Goal: Answer question/provide support: Share knowledge or assist other users

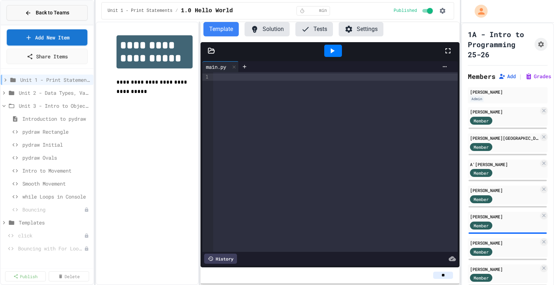
click at [59, 9] on span "Back to Teams" at bounding box center [53, 13] width 34 height 8
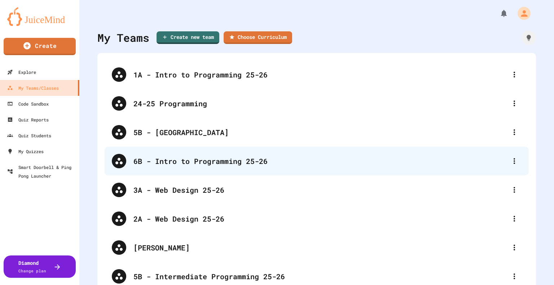
click at [168, 161] on div "6B - Intro to Programming 25-26" at bounding box center [320, 161] width 374 height 11
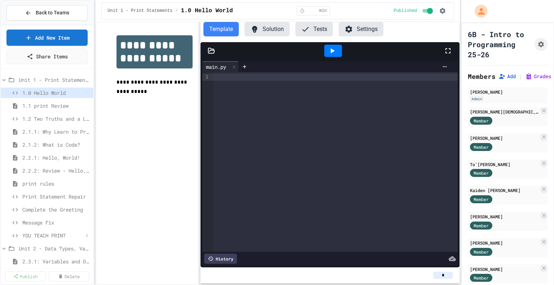
click at [39, 236] on span "YOU TEACH PRINT" at bounding box center [52, 236] width 61 height 8
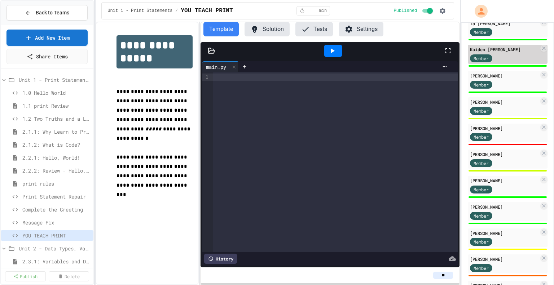
scroll to position [158, 0]
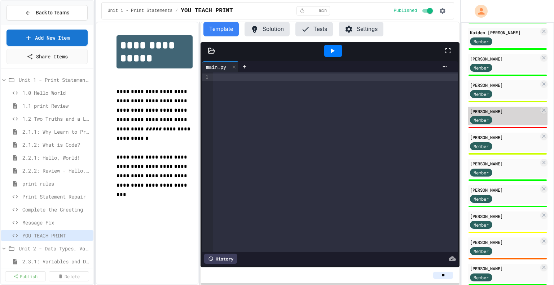
click at [502, 124] on div "Member" at bounding box center [488, 119] width 36 height 9
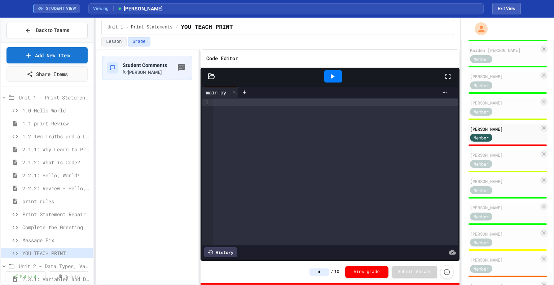
click at [311, 133] on div at bounding box center [335, 172] width 245 height 148
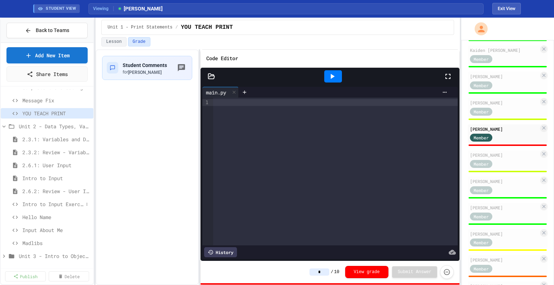
scroll to position [56, 0]
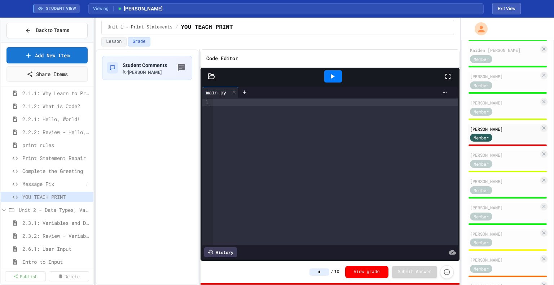
click at [55, 185] on span "Message Fix" at bounding box center [52, 184] width 61 height 8
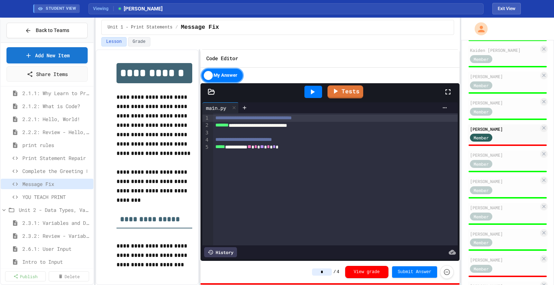
click at [60, 170] on span "Complete the Greeting" at bounding box center [52, 171] width 61 height 8
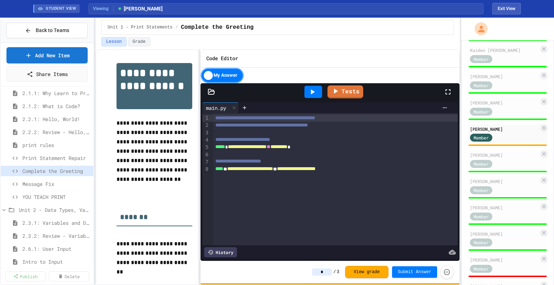
click at [58, 158] on span "Print Statement Repair" at bounding box center [56, 158] width 68 height 8
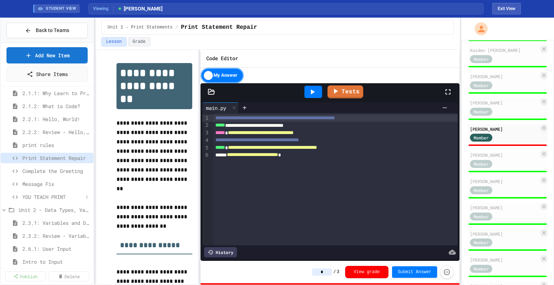
click at [53, 193] on span "YOU TEACH PRINT" at bounding box center [52, 197] width 61 height 8
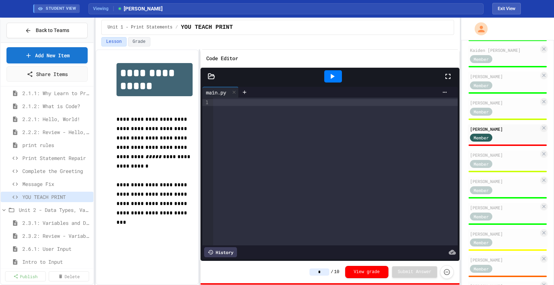
click at [219, 248] on div "History" at bounding box center [220, 252] width 33 height 10
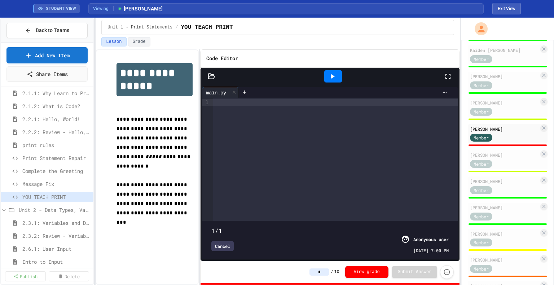
click at [222, 241] on div "Cancel" at bounding box center [222, 246] width 22 height 10
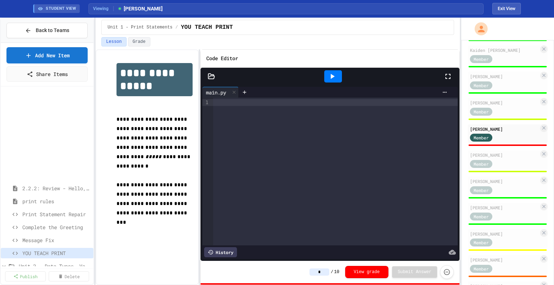
scroll to position [125, 0]
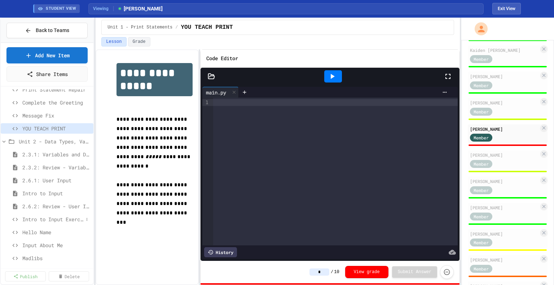
click at [57, 218] on span "Intro to Input Exercise" at bounding box center [52, 220] width 61 height 8
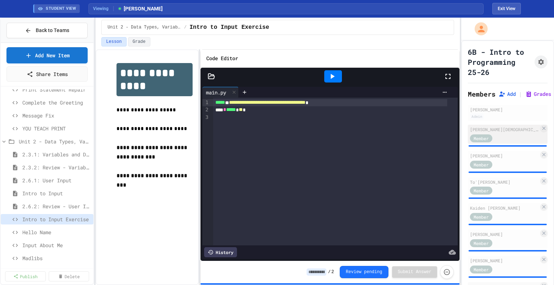
click at [509, 133] on div "[PERSON_NAME][DEMOGRAPHIC_DATA]" at bounding box center [504, 129] width 69 height 6
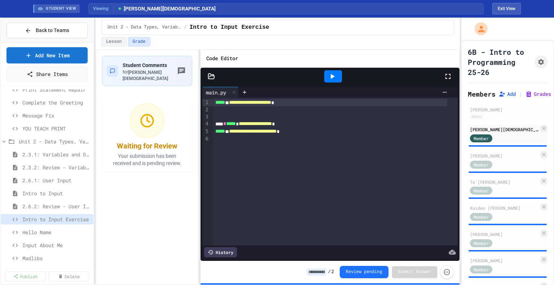
click at [323, 273] on input at bounding box center [317, 272] width 20 height 7
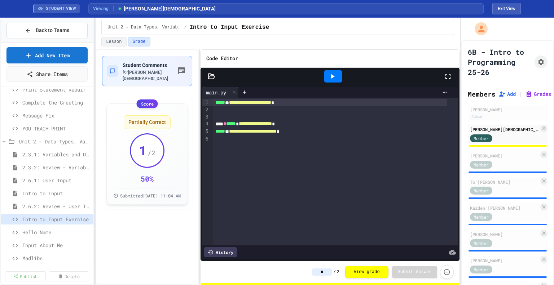
type input "*"
click at [136, 73] on span "[PERSON_NAME][DEMOGRAPHIC_DATA]" at bounding box center [145, 75] width 45 height 11
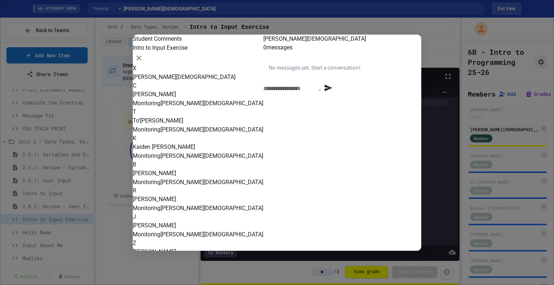
click at [308, 92] on div "* ​" at bounding box center [292, 88] width 58 height 9
type textarea "**********"
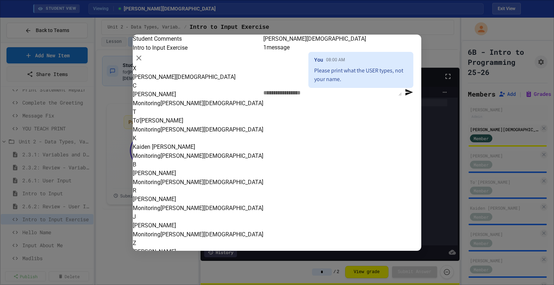
click at [115, 129] on div at bounding box center [277, 142] width 554 height 285
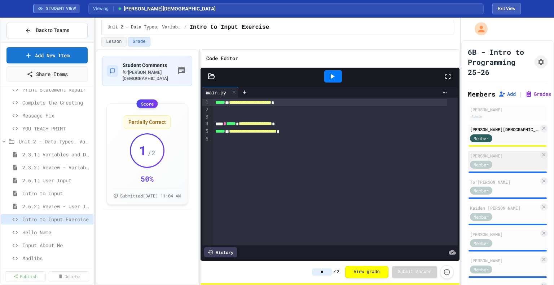
click at [498, 159] on div "[PERSON_NAME]" at bounding box center [504, 156] width 69 height 6
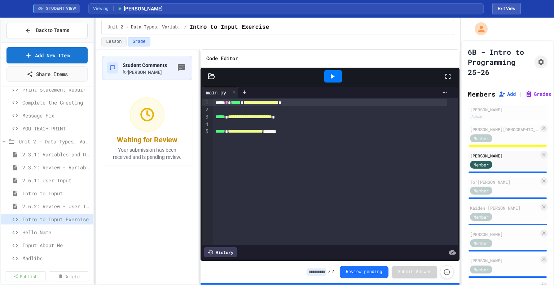
click at [320, 273] on input at bounding box center [317, 272] width 20 height 7
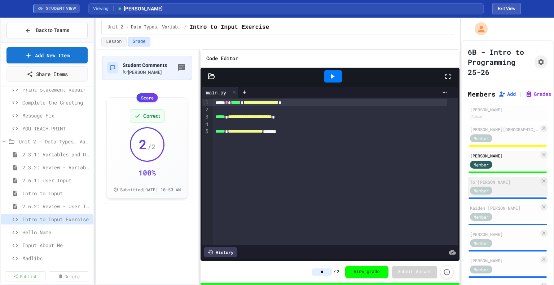
type input "*"
click at [497, 195] on div "Member" at bounding box center [488, 190] width 36 height 9
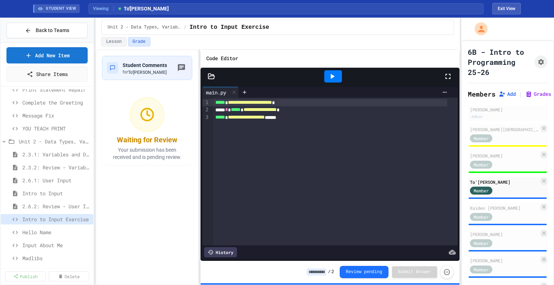
click at [324, 271] on input at bounding box center [317, 272] width 20 height 7
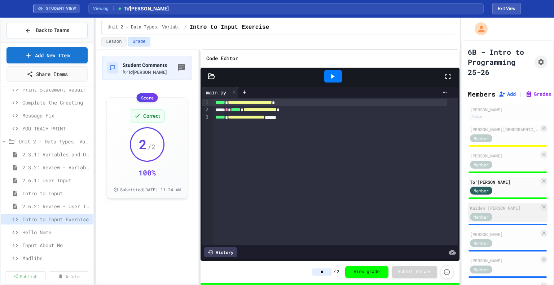
type input "*"
click at [511, 211] on div "Kaiden [PERSON_NAME]" at bounding box center [504, 208] width 69 height 6
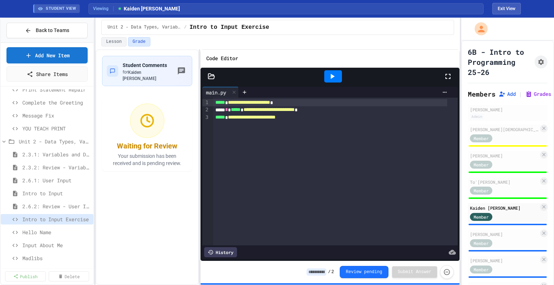
click at [326, 273] on input at bounding box center [317, 272] width 20 height 7
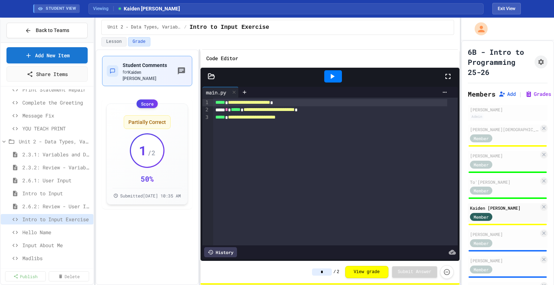
type input "*"
click at [155, 69] on div "for Kaiden [PERSON_NAME]" at bounding box center [149, 75] width 53 height 12
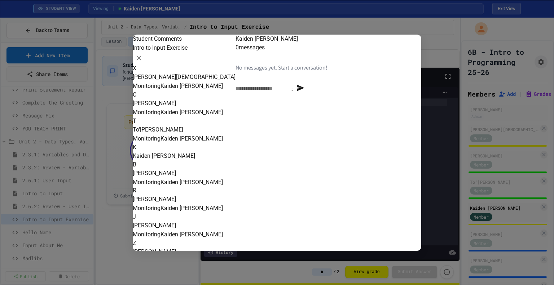
click at [277, 92] on textarea at bounding box center [265, 87] width 58 height 7
type textarea "**********"
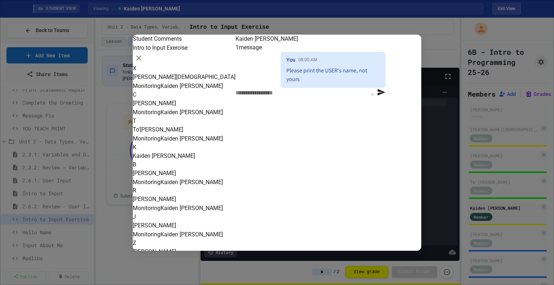
click at [189, 260] on div at bounding box center [277, 142] width 554 height 285
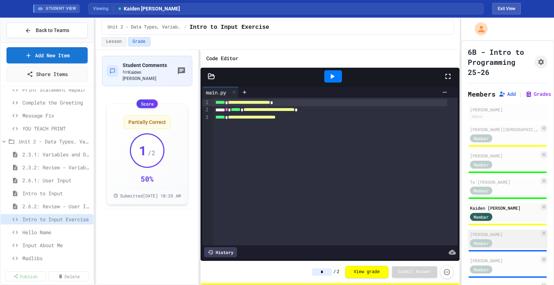
click at [496, 238] on div "[PERSON_NAME]" at bounding box center [504, 234] width 69 height 6
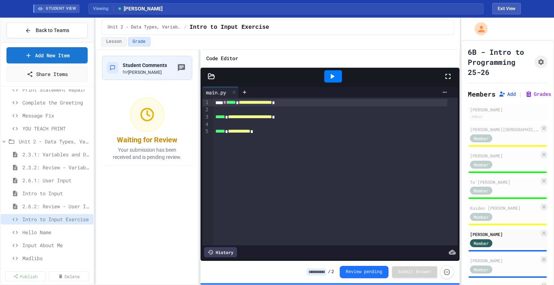
click at [326, 272] on input at bounding box center [317, 272] width 20 height 7
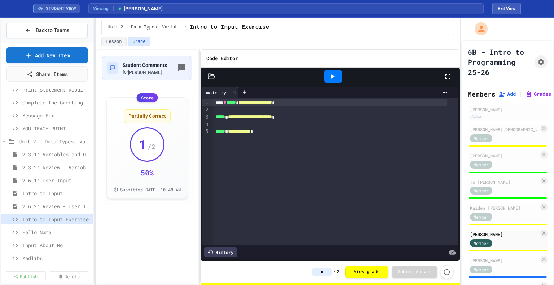
type input "*"
click at [308, 118] on div "**********" at bounding box center [330, 118] width 234 height 8
click at [263, 109] on div at bounding box center [335, 109] width 245 height 7
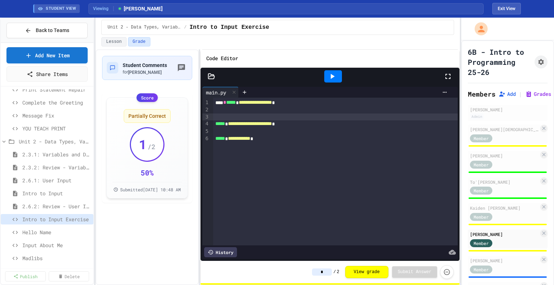
click at [299, 124] on div "**********" at bounding box center [330, 124] width 234 height 8
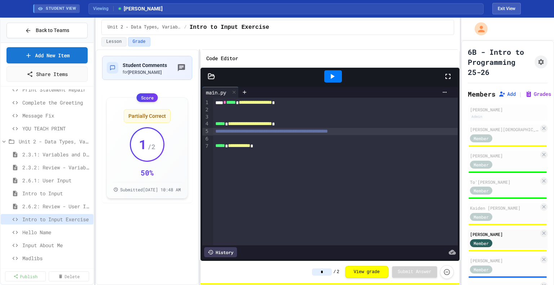
click at [273, 147] on div "**********" at bounding box center [330, 146] width 234 height 8
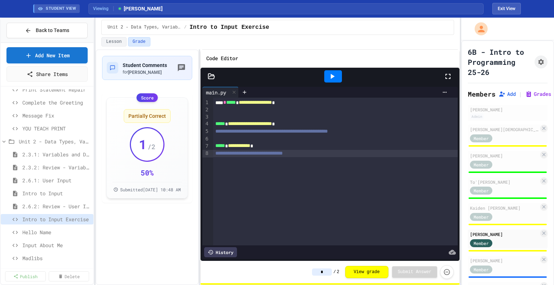
scroll to position [37, 0]
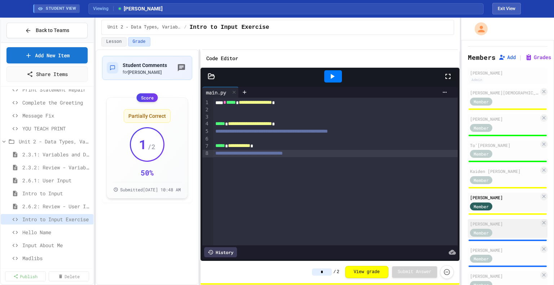
click at [503, 227] on div "[PERSON_NAME]" at bounding box center [504, 224] width 69 height 6
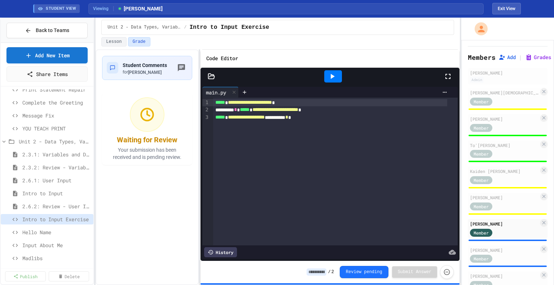
click at [220, 247] on div "History" at bounding box center [220, 252] width 33 height 10
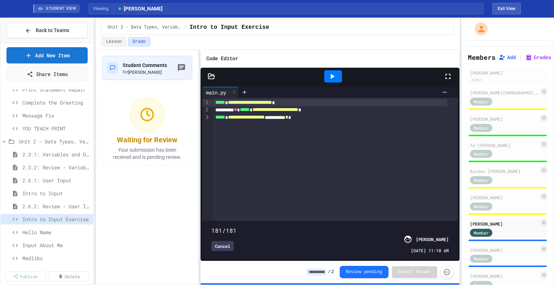
click at [211, 227] on span at bounding box center [211, 227] width 0 height 0
type input "***"
click at [318, 271] on input at bounding box center [317, 272] width 20 height 7
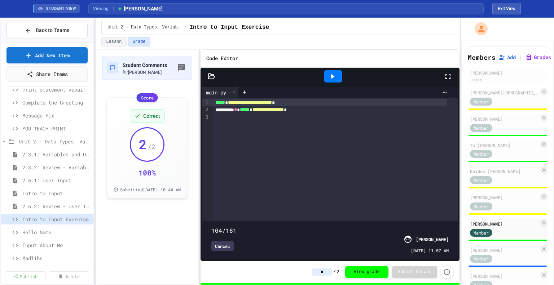
type input "*"
click at [148, 82] on div "Student Comments for [PERSON_NAME] Score Correct 2 / 2 100 % Submitted [DATE] 1…" at bounding box center [147, 129] width 90 height 147
click at [149, 76] on div "Student Comments for [PERSON_NAME]" at bounding box center [147, 68] width 90 height 24
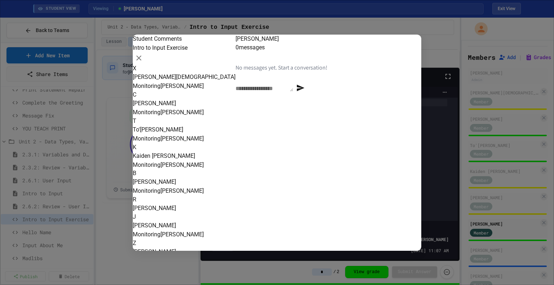
click at [293, 92] on textarea at bounding box center [265, 87] width 58 height 7
type textarea "**********"
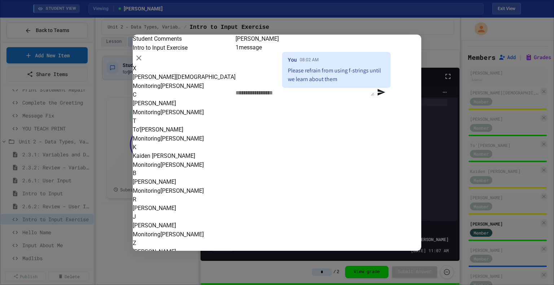
click at [121, 183] on div at bounding box center [277, 142] width 554 height 285
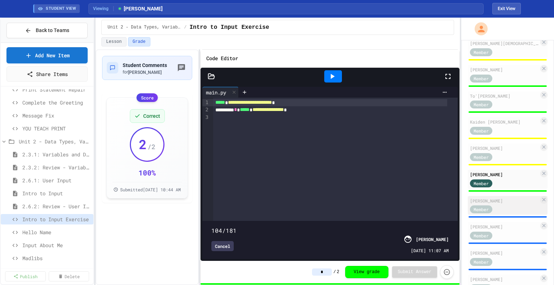
scroll to position [87, 0]
click at [504, 204] on div "[PERSON_NAME]" at bounding box center [504, 200] width 69 height 6
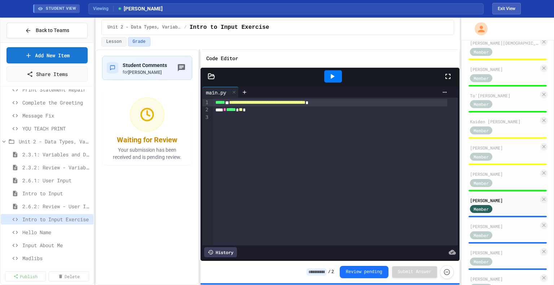
click at [356, 104] on div "**********" at bounding box center [330, 103] width 234 height 8
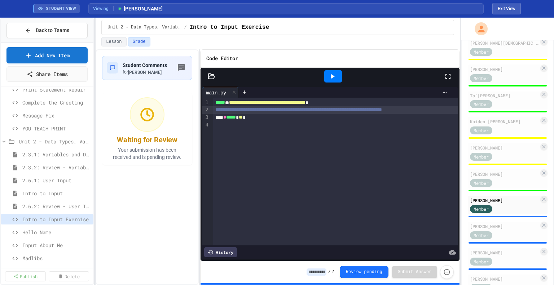
click at [277, 116] on div "**** * ***** * ** *" at bounding box center [342, 118] width 258 height 8
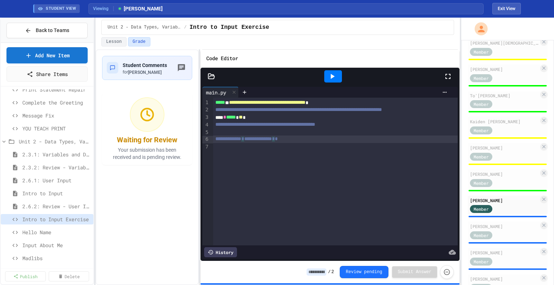
click at [323, 271] on input at bounding box center [317, 272] width 20 height 7
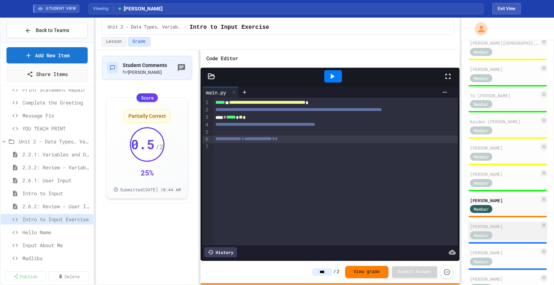
type input "***"
click at [503, 230] on div "[PERSON_NAME]" at bounding box center [504, 226] width 69 height 6
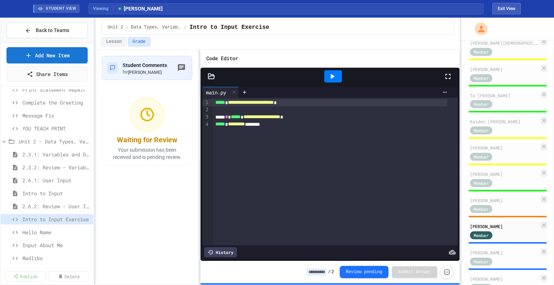
click at [326, 270] on input at bounding box center [317, 272] width 20 height 7
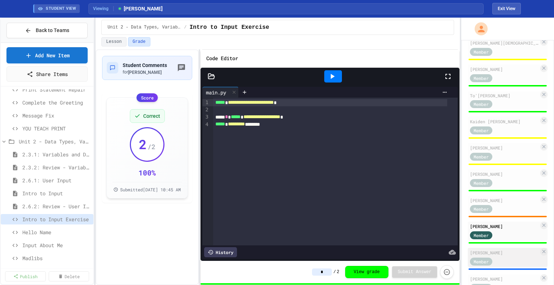
type input "*"
click at [499, 256] on div "[PERSON_NAME]" at bounding box center [504, 253] width 69 height 6
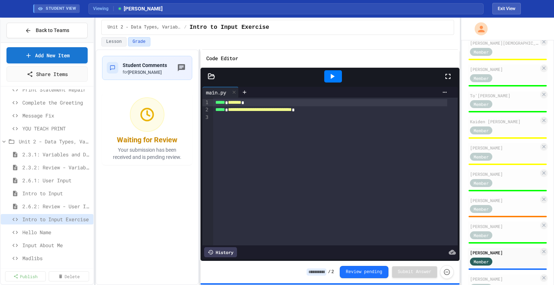
click at [322, 273] on input at bounding box center [317, 272] width 20 height 7
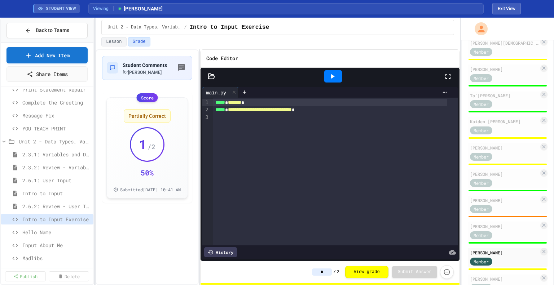
click at [336, 109] on div "**********" at bounding box center [330, 110] width 234 height 8
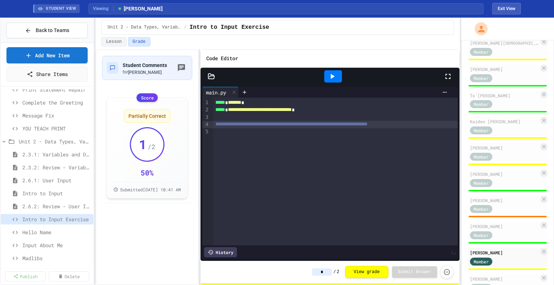
scroll to position [0, 5]
click at [331, 273] on input "*" at bounding box center [322, 272] width 20 height 7
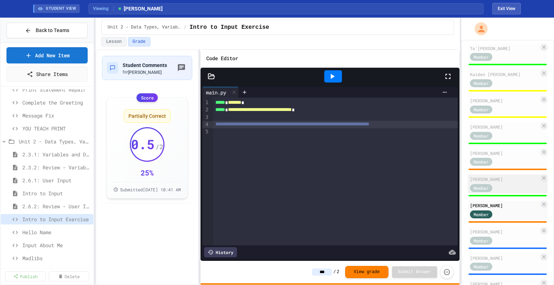
scroll to position [134, 0]
type input "***"
click at [500, 235] on div "[PERSON_NAME]" at bounding box center [504, 231] width 69 height 6
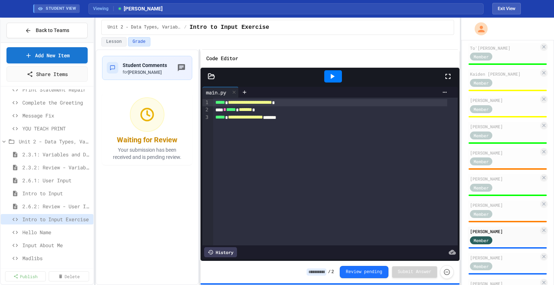
click at [321, 271] on input at bounding box center [317, 272] width 20 height 7
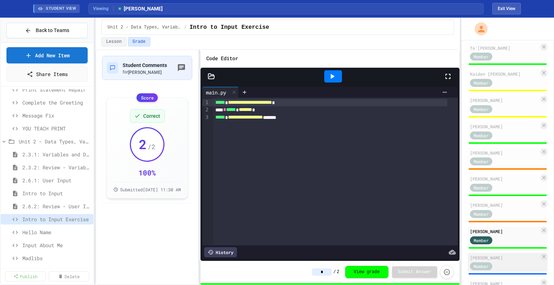
type input "*"
click at [505, 265] on div "[PERSON_NAME] Member" at bounding box center [508, 262] width 80 height 19
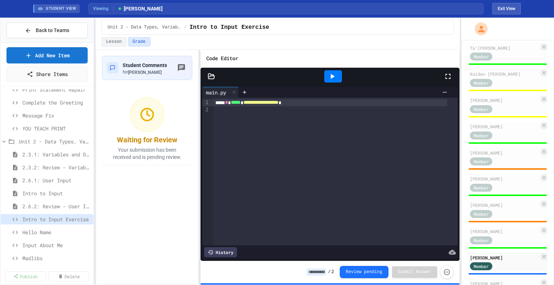
click at [323, 271] on input at bounding box center [317, 272] width 20 height 7
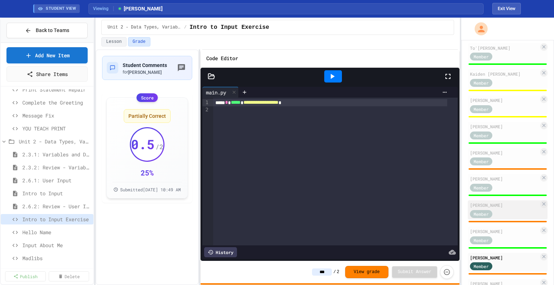
scroll to position [183, 0]
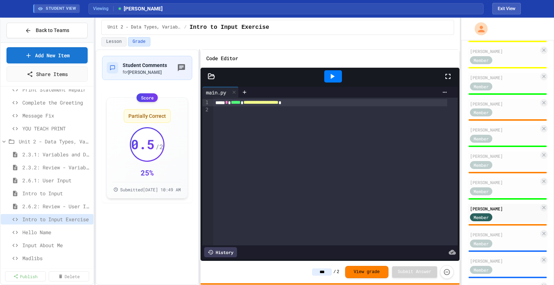
type input "***"
click at [331, 99] on div "**********" at bounding box center [330, 103] width 234 height 8
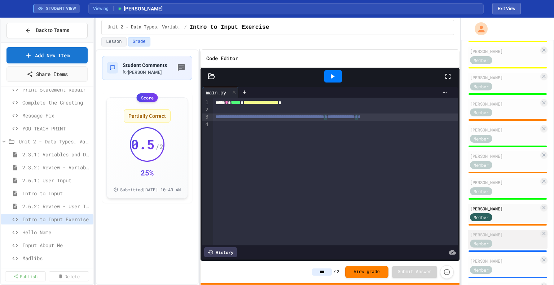
click at [491, 238] on div "[PERSON_NAME]" at bounding box center [504, 235] width 69 height 6
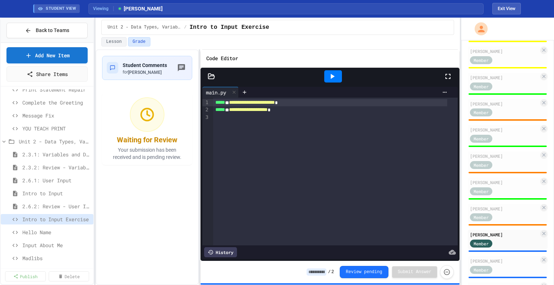
click at [326, 272] on input at bounding box center [317, 272] width 20 height 7
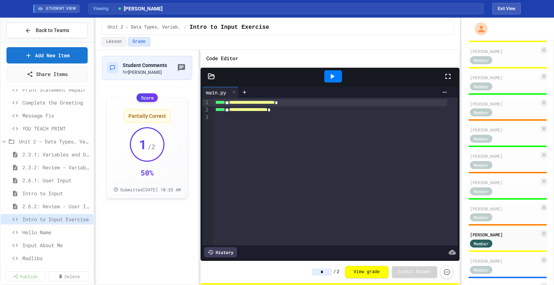
type input "*"
click at [304, 110] on div "**********" at bounding box center [330, 110] width 234 height 8
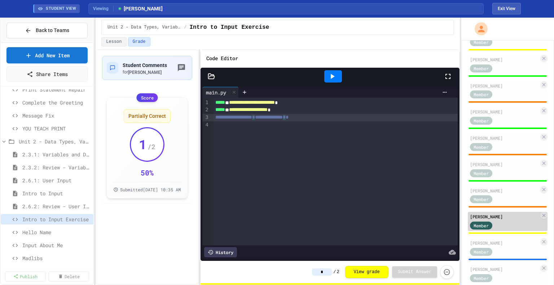
scroll to position [203, 0]
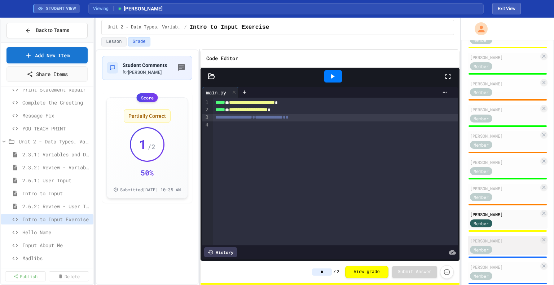
click at [498, 255] on div "[PERSON_NAME] Member" at bounding box center [508, 245] width 80 height 19
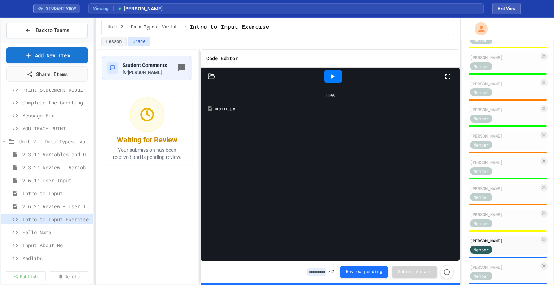
click at [219, 109] on div "main.py" at bounding box center [335, 108] width 240 height 7
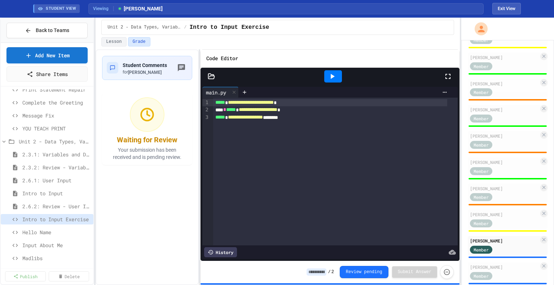
click at [323, 272] on input at bounding box center [317, 272] width 20 height 7
type input "*"
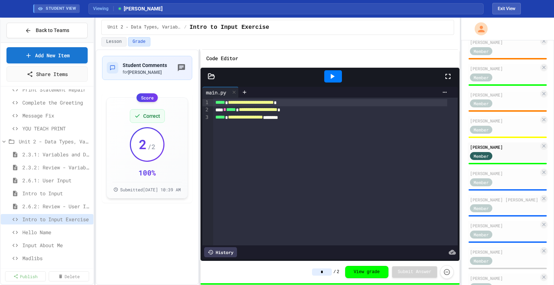
scroll to position [341, 0]
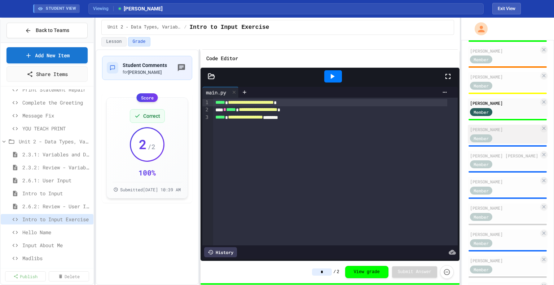
type input "*"
click at [506, 133] on div "[PERSON_NAME]" at bounding box center [504, 129] width 69 height 6
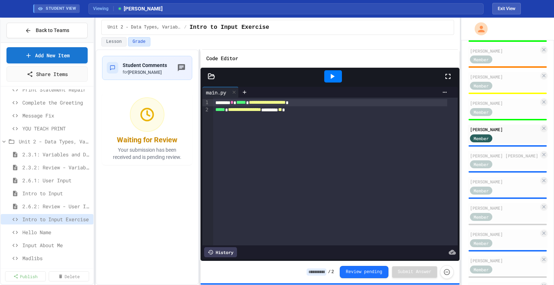
click at [324, 273] on input at bounding box center [317, 272] width 20 height 7
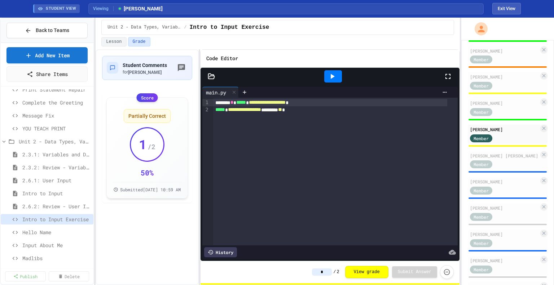
type input "*"
click at [337, 111] on div "**********" at bounding box center [330, 110] width 234 height 8
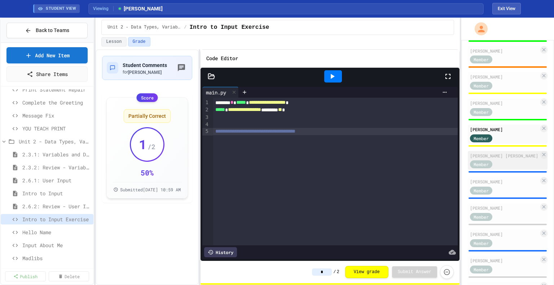
click at [503, 169] on div "Member" at bounding box center [488, 164] width 36 height 9
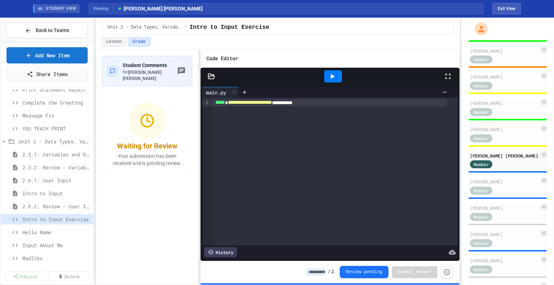
click at [314, 102] on div "**********" at bounding box center [330, 103] width 234 height 8
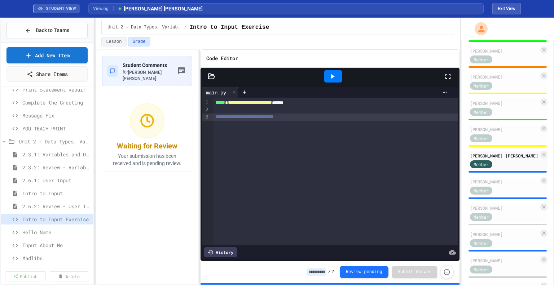
click at [325, 271] on input at bounding box center [317, 272] width 20 height 7
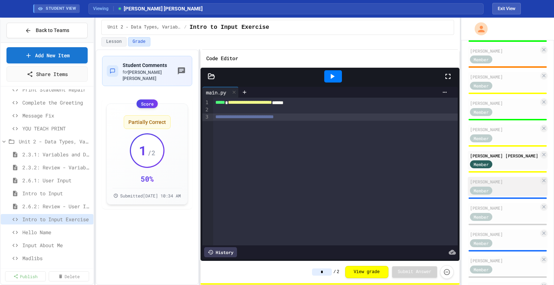
type input "*"
click at [511, 195] on div "Member" at bounding box center [504, 190] width 69 height 9
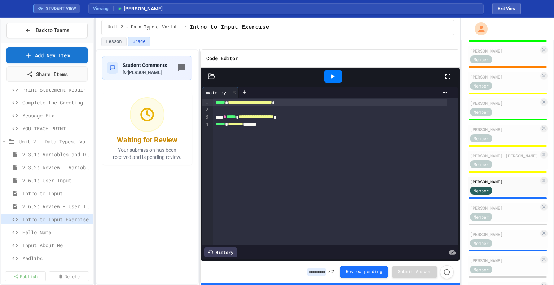
click at [320, 272] on input at bounding box center [317, 272] width 20 height 7
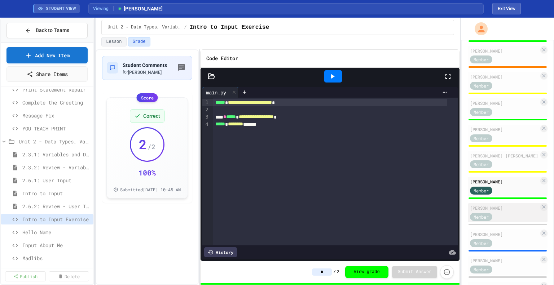
type input "*"
click at [510, 221] on div "Member" at bounding box center [504, 216] width 69 height 9
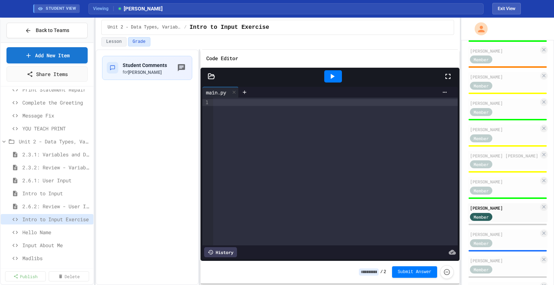
click at [378, 272] on input at bounding box center [369, 272] width 20 height 7
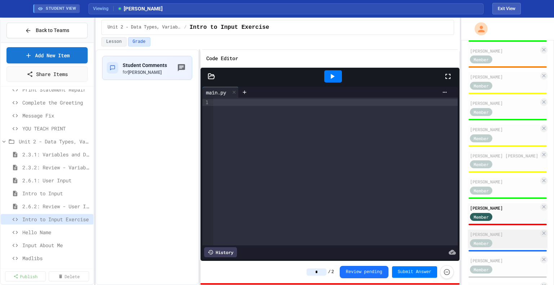
type input "*"
click at [510, 238] on div "[PERSON_NAME]" at bounding box center [504, 234] width 69 height 6
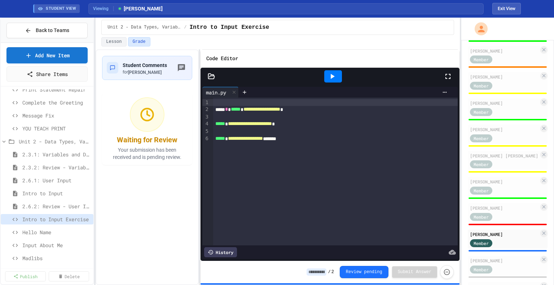
click at [326, 274] on input at bounding box center [317, 272] width 20 height 7
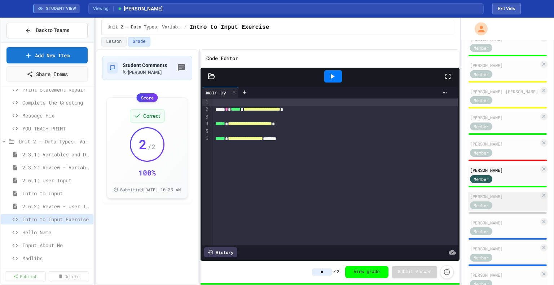
scroll to position [406, 0]
type input "*"
click at [496, 209] on div "Member" at bounding box center [488, 204] width 36 height 9
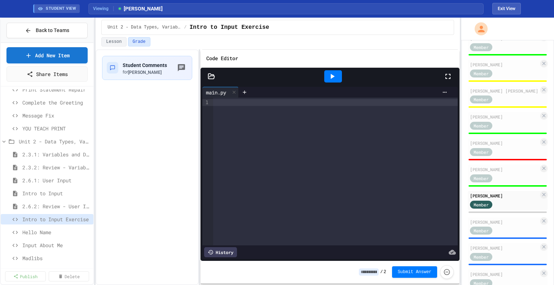
click at [402, 202] on div at bounding box center [335, 172] width 245 height 148
click at [370, 272] on input at bounding box center [369, 272] width 20 height 7
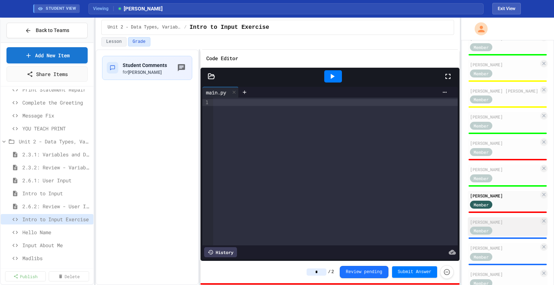
type input "*"
click at [504, 235] on div "Member" at bounding box center [488, 230] width 36 height 9
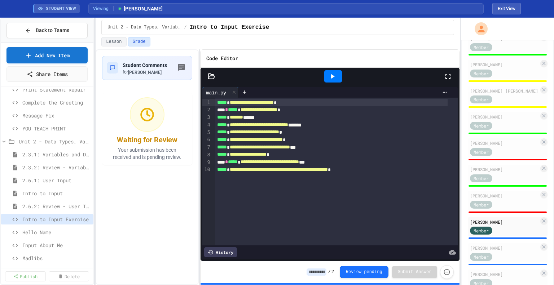
click at [320, 273] on input at bounding box center [317, 272] width 20 height 7
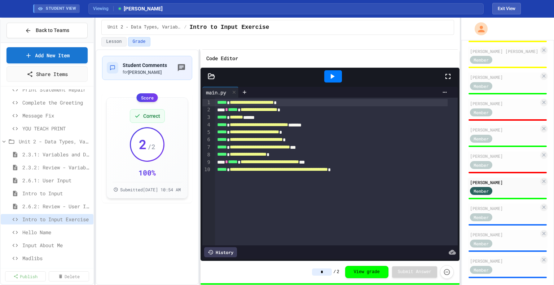
scroll to position [463, 0]
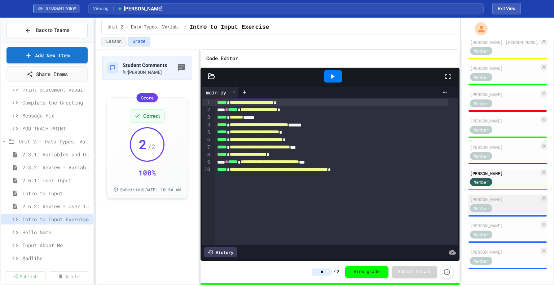
type input "*"
click at [500, 203] on div "[PERSON_NAME]" at bounding box center [504, 199] width 69 height 6
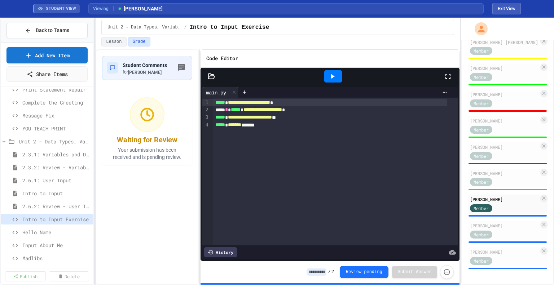
click at [325, 272] on input at bounding box center [317, 272] width 20 height 7
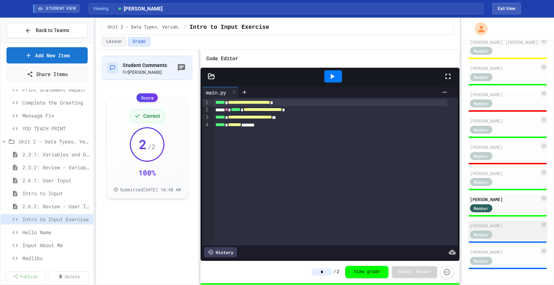
type input "*"
click at [498, 225] on div "[PERSON_NAME] Member" at bounding box center [508, 230] width 80 height 19
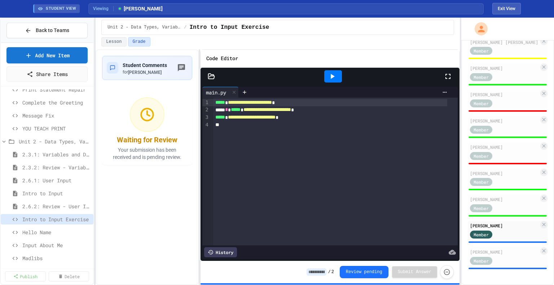
click at [324, 117] on div "**********" at bounding box center [330, 118] width 234 height 8
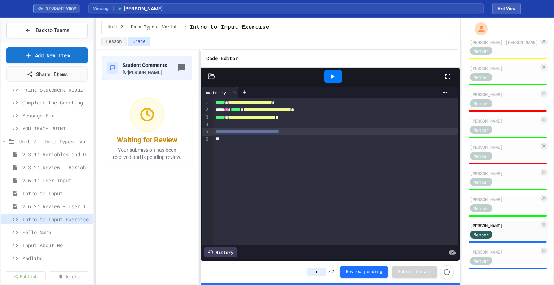
click at [324, 273] on input "*" at bounding box center [317, 272] width 20 height 7
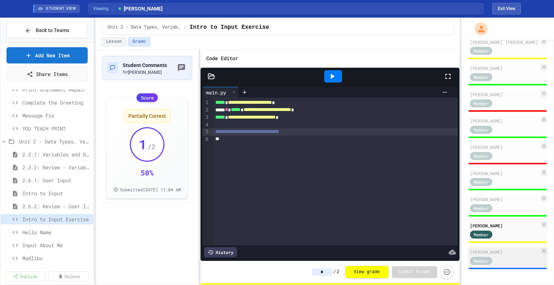
type input "*"
click at [486, 254] on div "[PERSON_NAME]" at bounding box center [504, 252] width 69 height 6
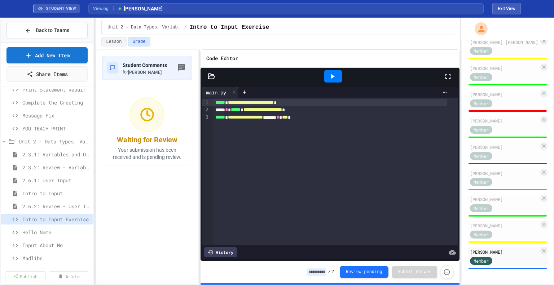
click at [326, 271] on input at bounding box center [317, 272] width 20 height 7
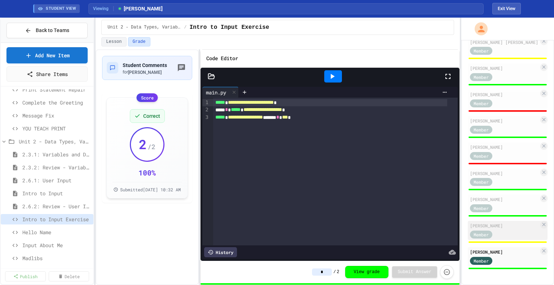
scroll to position [473, 0]
type input "*"
click at [47, 231] on span "Hello Name" at bounding box center [52, 233] width 61 height 8
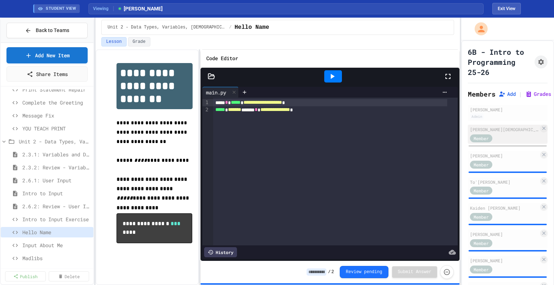
click at [502, 133] on div "[PERSON_NAME][DEMOGRAPHIC_DATA]" at bounding box center [504, 129] width 69 height 6
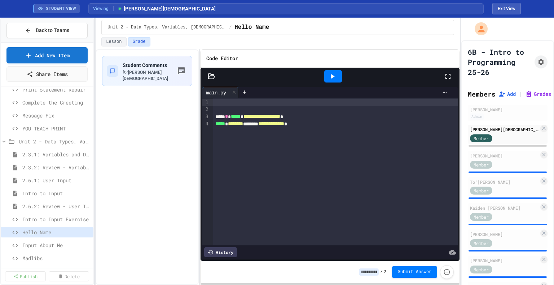
click at [369, 269] on input at bounding box center [369, 272] width 20 height 7
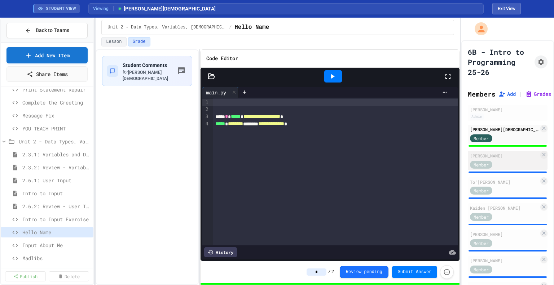
type input "*"
click at [506, 159] on div "[PERSON_NAME]" at bounding box center [504, 156] width 69 height 6
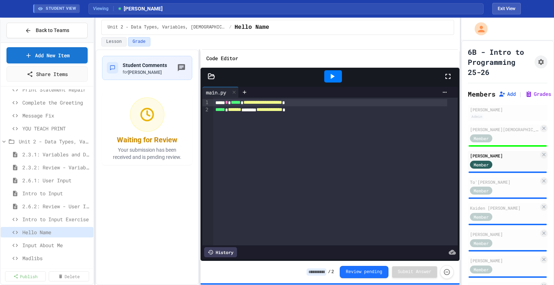
click at [322, 273] on input at bounding box center [317, 272] width 20 height 7
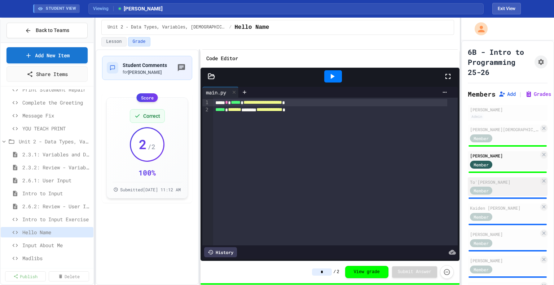
type input "*"
click at [506, 185] on div "To'[PERSON_NAME]" at bounding box center [504, 182] width 69 height 6
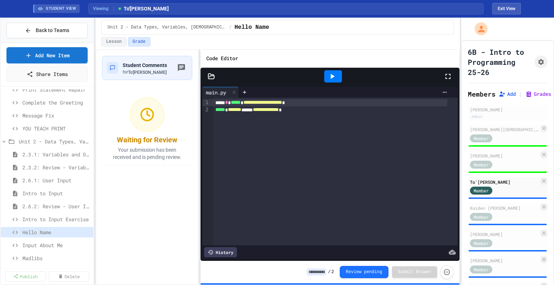
click at [326, 275] on input at bounding box center [317, 272] width 20 height 7
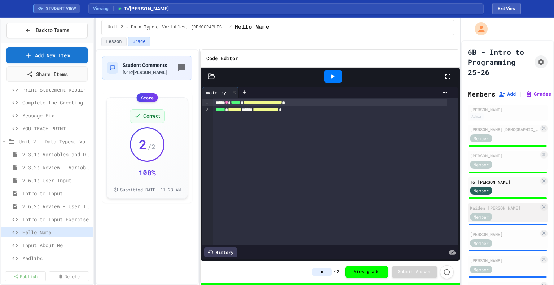
type input "*"
click at [499, 221] on div "Member" at bounding box center [488, 216] width 36 height 9
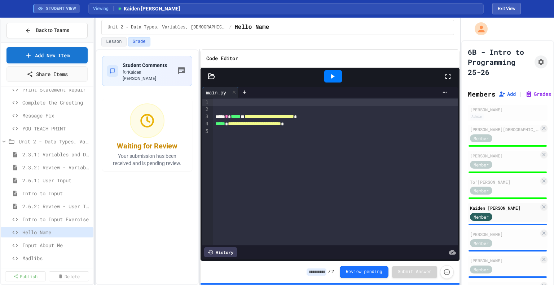
click at [322, 272] on input at bounding box center [317, 272] width 20 height 7
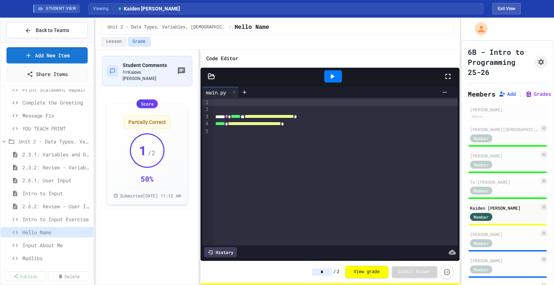
type input "*"
click at [332, 126] on div "**********" at bounding box center [330, 124] width 234 height 8
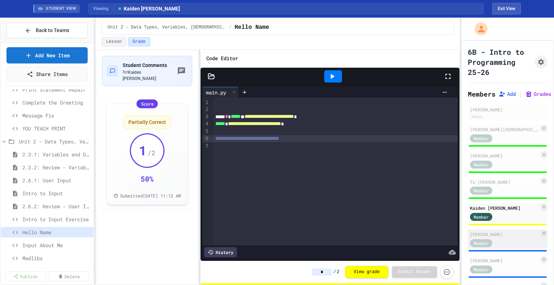
click at [492, 238] on div "[PERSON_NAME]" at bounding box center [504, 234] width 69 height 6
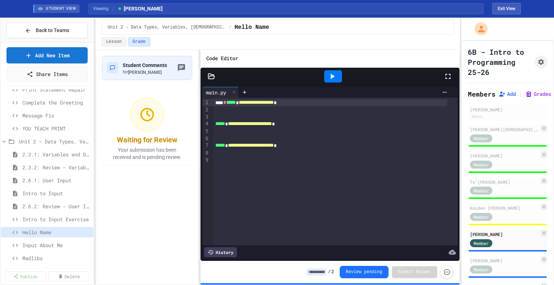
click at [325, 271] on input at bounding box center [317, 272] width 20 height 7
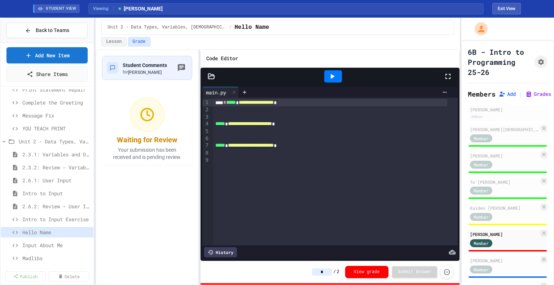
type input "*"
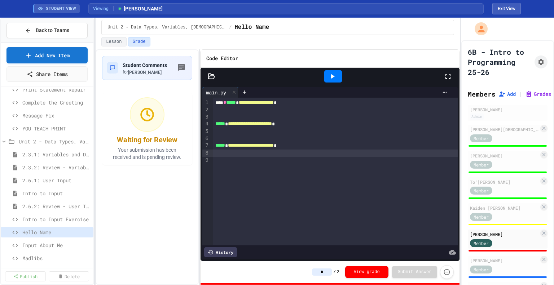
click at [316, 154] on div at bounding box center [335, 153] width 245 height 7
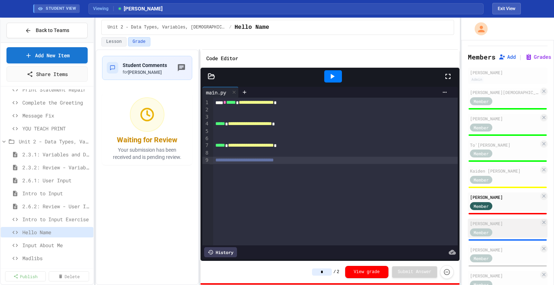
scroll to position [37, 0]
click at [499, 227] on div "[PERSON_NAME]" at bounding box center [504, 223] width 69 height 6
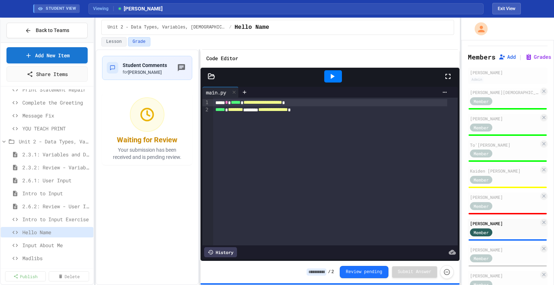
click at [326, 269] on input at bounding box center [317, 272] width 20 height 7
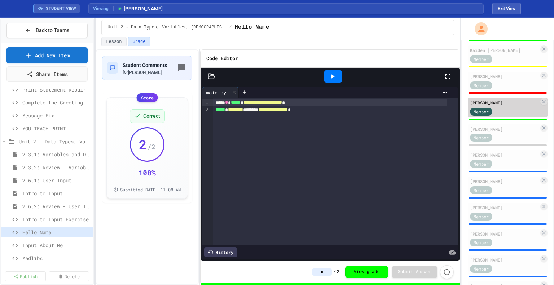
scroll to position [158, 0]
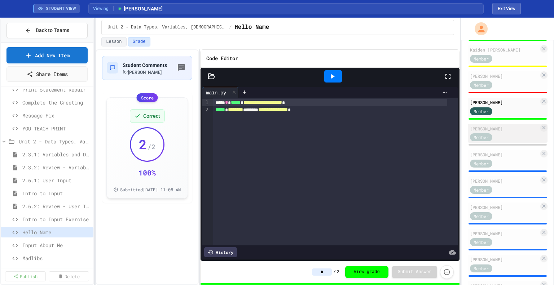
type input "*"
click at [501, 142] on div "Member" at bounding box center [488, 137] width 36 height 9
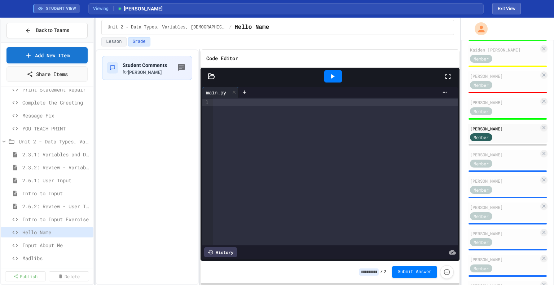
click at [370, 273] on input at bounding box center [369, 272] width 20 height 7
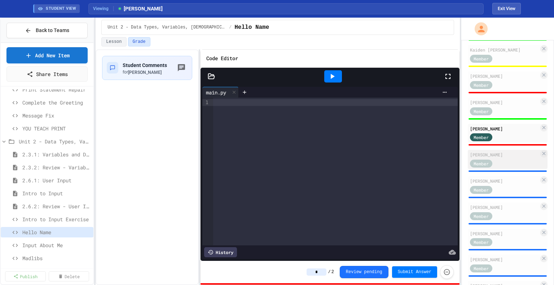
type input "*"
click at [508, 168] on div "Member" at bounding box center [504, 163] width 69 height 9
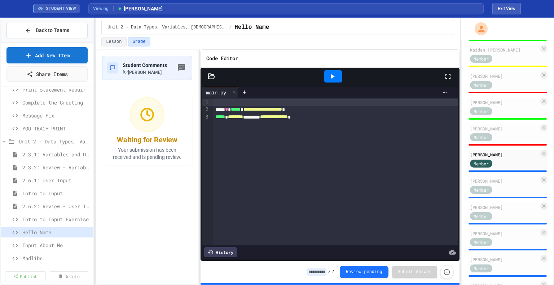
click at [326, 274] on input at bounding box center [317, 272] width 20 height 7
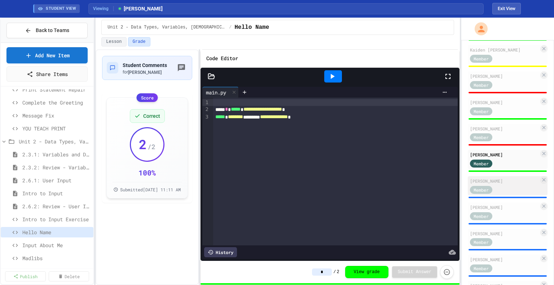
type input "*"
click at [506, 194] on div "Member" at bounding box center [504, 189] width 69 height 9
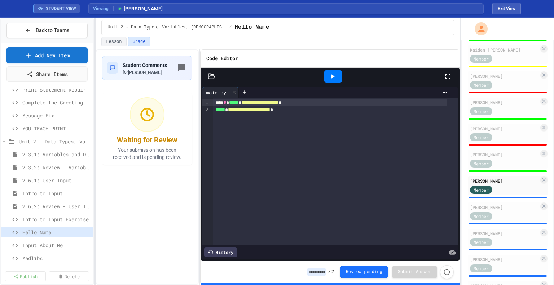
click at [318, 112] on div "**********" at bounding box center [330, 110] width 234 height 8
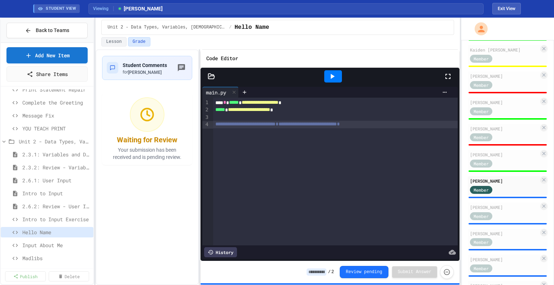
click at [322, 272] on input at bounding box center [317, 272] width 20 height 7
type input "*"
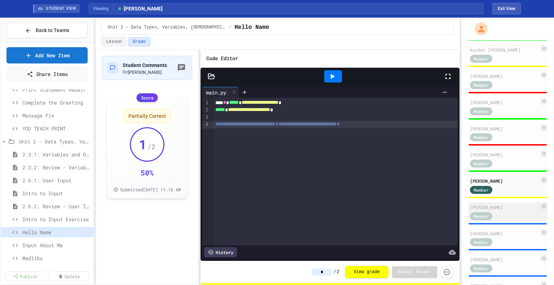
type input "*"
click at [508, 211] on div "[PERSON_NAME]" at bounding box center [504, 207] width 69 height 6
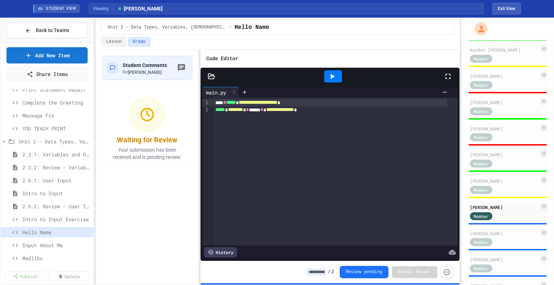
click at [324, 272] on input at bounding box center [317, 272] width 20 height 7
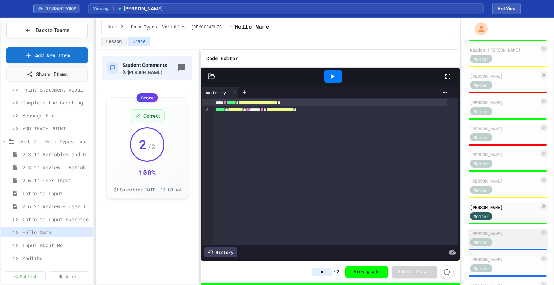
type input "*"
click at [499, 237] on div "[PERSON_NAME]" at bounding box center [504, 233] width 69 height 6
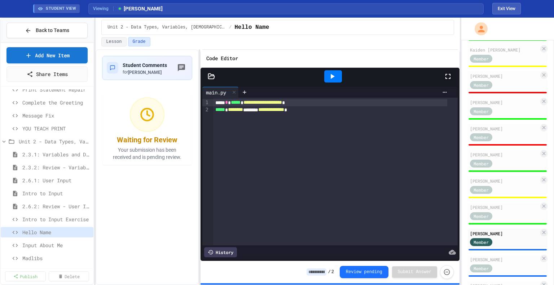
click at [325, 272] on input at bounding box center [317, 272] width 20 height 7
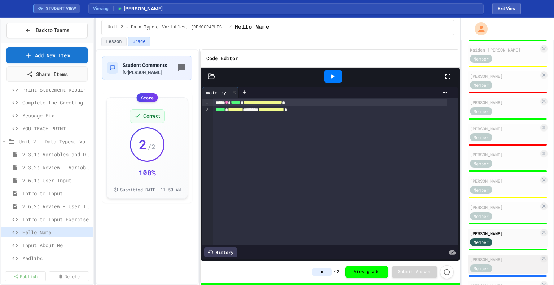
type input "*"
click at [499, 263] on div "[PERSON_NAME]" at bounding box center [504, 259] width 69 height 6
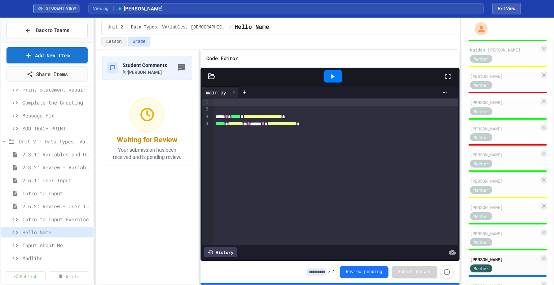
click at [326, 268] on div "/ 2 Review pending Submit Answer" at bounding box center [380, 272] width 147 height 14
click at [325, 272] on input at bounding box center [317, 272] width 20 height 7
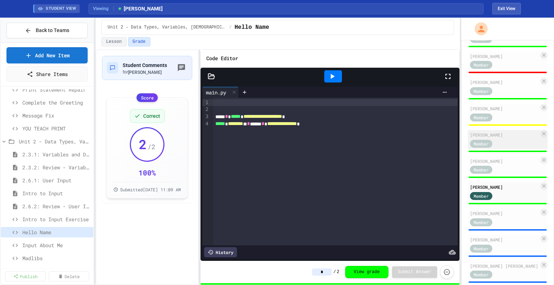
scroll to position [251, 0]
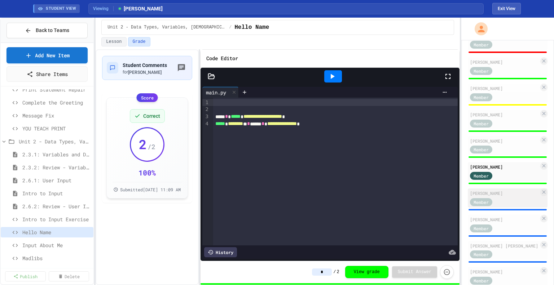
type input "*"
click at [507, 206] on div "Member" at bounding box center [504, 201] width 69 height 9
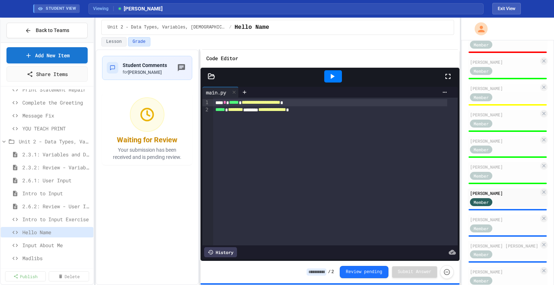
click at [323, 272] on input at bounding box center [317, 272] width 20 height 7
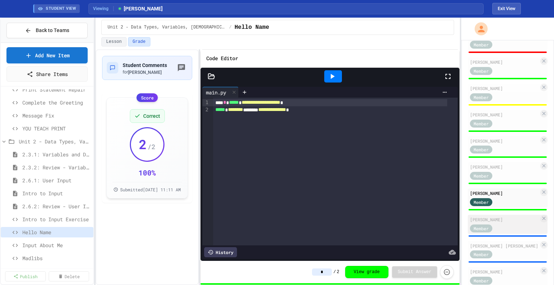
type input "*"
click at [502, 223] on div "[PERSON_NAME]" at bounding box center [504, 219] width 69 height 6
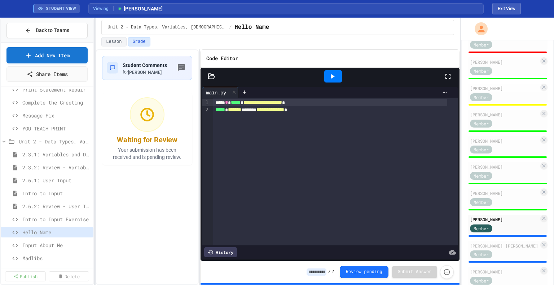
click at [322, 272] on input at bounding box center [317, 272] width 20 height 7
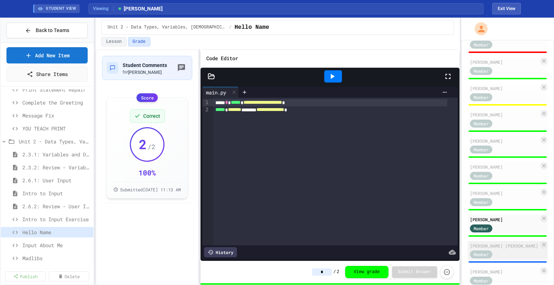
type input "*"
click at [508, 259] on div "Member" at bounding box center [504, 254] width 69 height 9
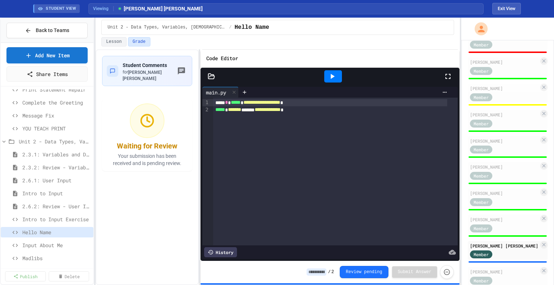
click at [325, 271] on input at bounding box center [317, 272] width 20 height 7
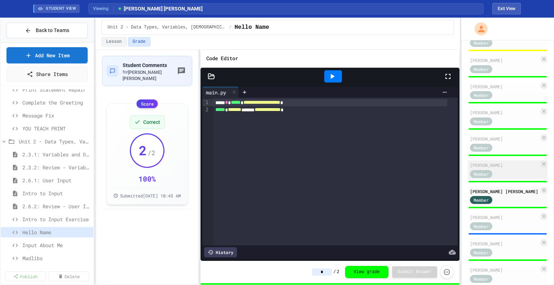
scroll to position [313, 0]
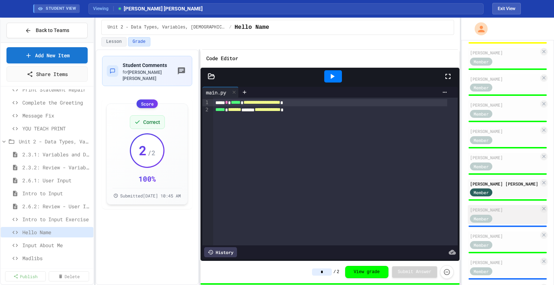
type input "*"
click at [504, 213] on div "[PERSON_NAME]" at bounding box center [504, 210] width 69 height 6
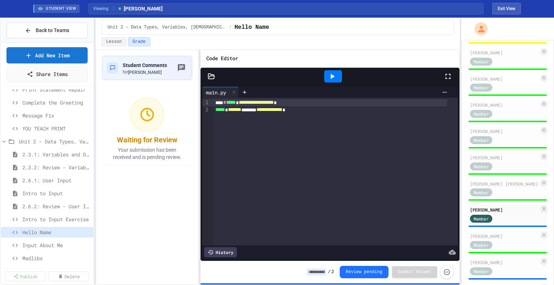
click at [322, 270] on input at bounding box center [317, 272] width 20 height 7
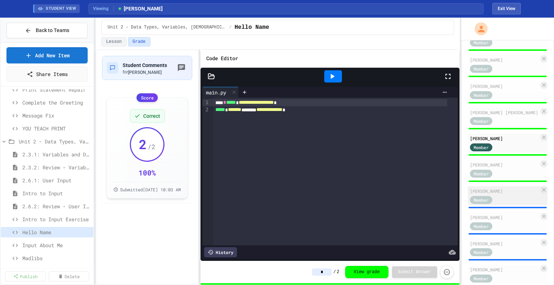
scroll to position [385, 0]
type input "*"
click at [505, 204] on div "Member" at bounding box center [488, 199] width 36 height 9
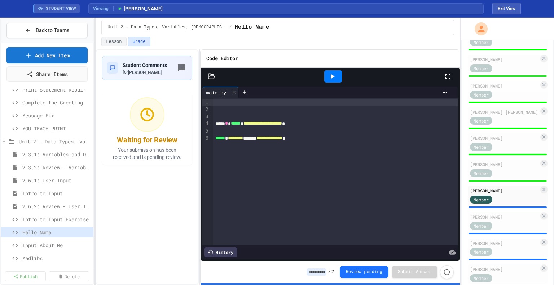
click at [323, 272] on input at bounding box center [317, 272] width 20 height 7
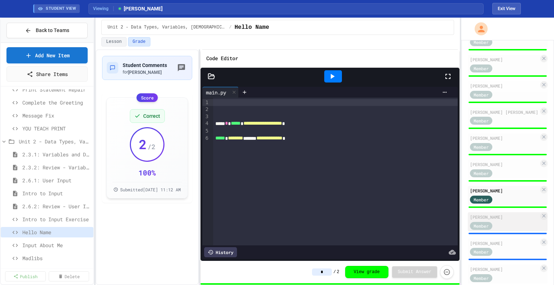
type input "*"
click at [497, 220] on div "[PERSON_NAME]" at bounding box center [504, 217] width 69 height 6
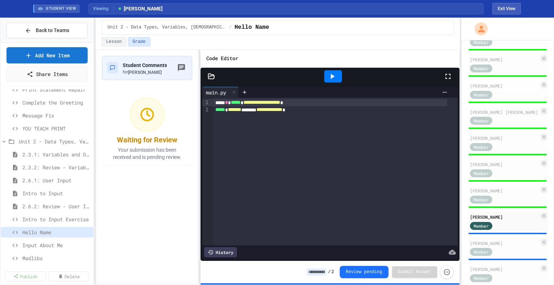
click at [320, 271] on input at bounding box center [317, 272] width 20 height 7
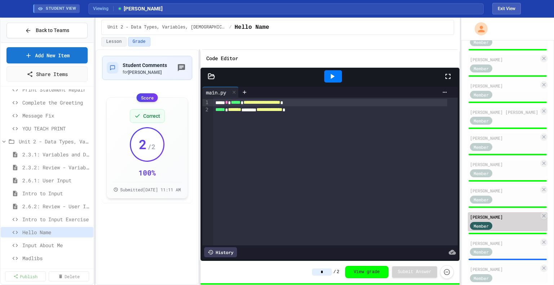
scroll to position [443, 0]
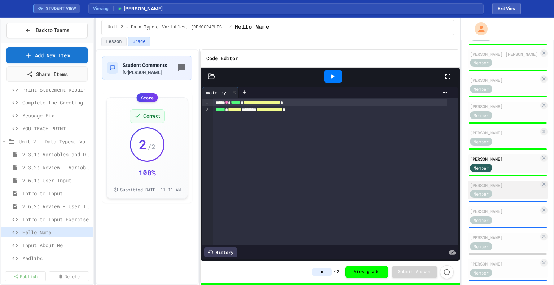
type input "*"
click at [504, 198] on div "Member" at bounding box center [488, 193] width 36 height 9
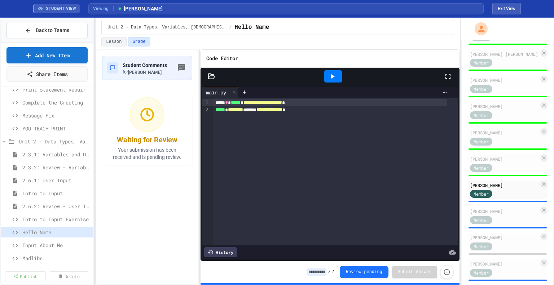
click at [321, 272] on input at bounding box center [317, 272] width 20 height 7
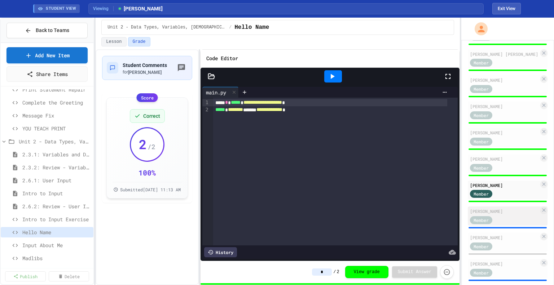
type input "*"
click at [504, 215] on div "[PERSON_NAME]" at bounding box center [504, 211] width 69 height 6
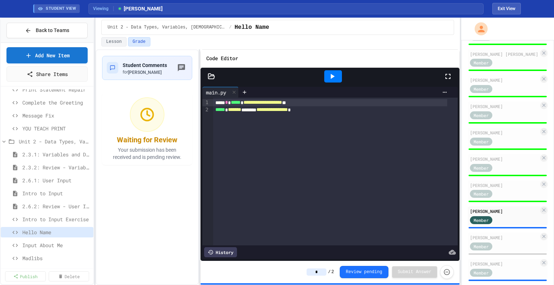
click at [326, 272] on input "*" at bounding box center [317, 272] width 20 height 7
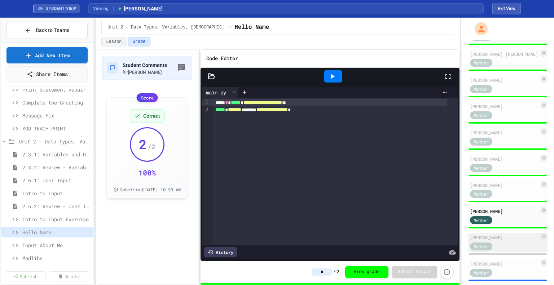
type input "*"
click at [502, 241] on div "[PERSON_NAME]" at bounding box center [504, 237] width 69 height 6
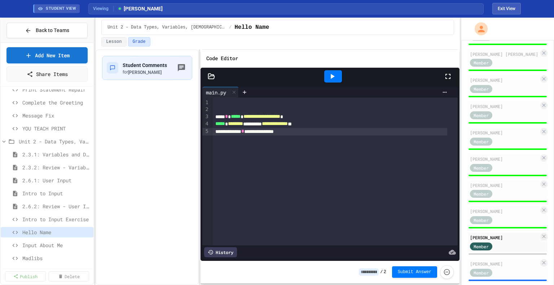
click at [214, 130] on div "**********" at bounding box center [330, 132] width 234 height 8
click at [376, 273] on input at bounding box center [369, 272] width 20 height 7
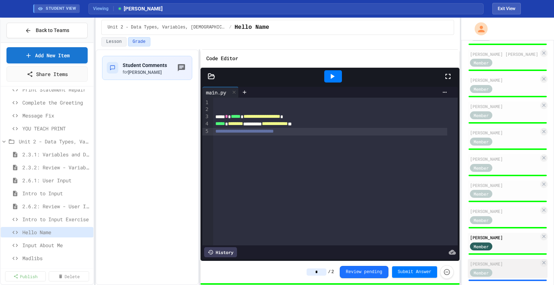
type input "*"
click at [504, 267] on div "[PERSON_NAME]" at bounding box center [504, 264] width 69 height 6
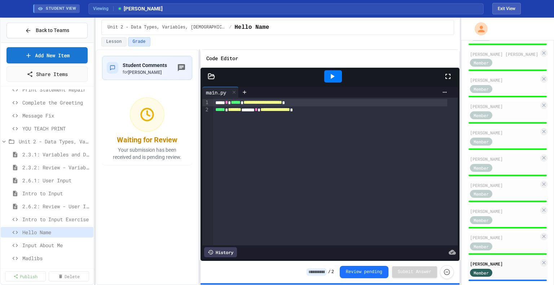
click at [324, 272] on input at bounding box center [317, 272] width 20 height 7
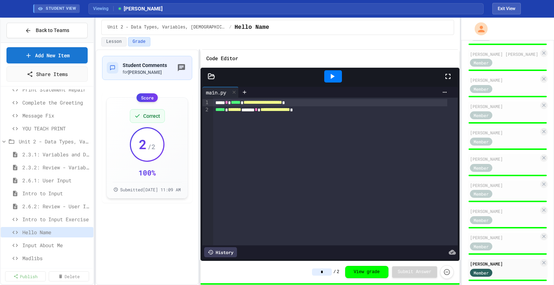
scroll to position [473, 0]
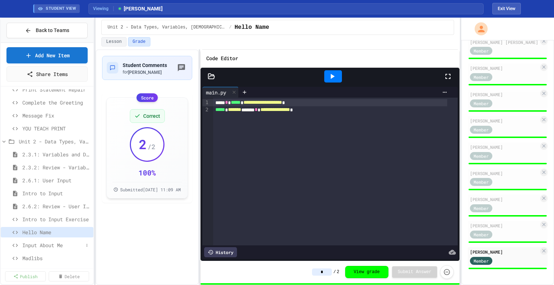
type input "*"
click at [61, 243] on span "Input About Me" at bounding box center [52, 246] width 61 height 8
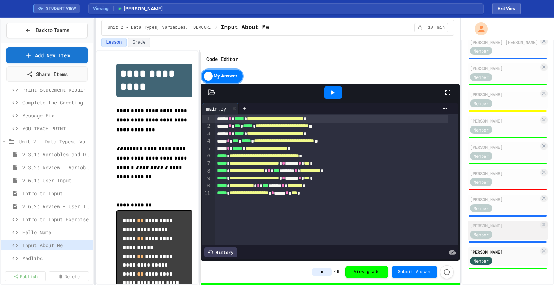
click at [501, 223] on div "[PERSON_NAME]" at bounding box center [504, 226] width 69 height 6
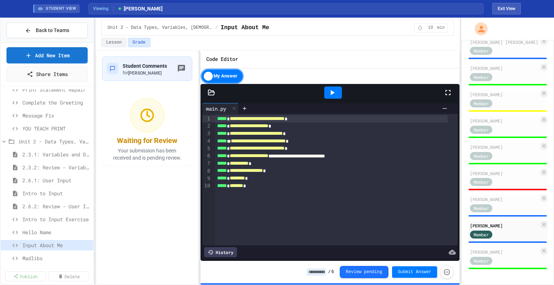
click at [325, 271] on input at bounding box center [317, 272] width 20 height 7
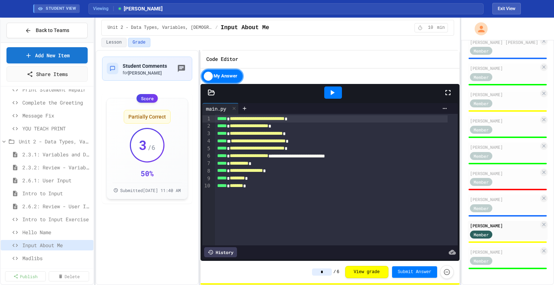
type input "*"
click at [265, 185] on div "***** * ******* *" at bounding box center [331, 187] width 233 height 8
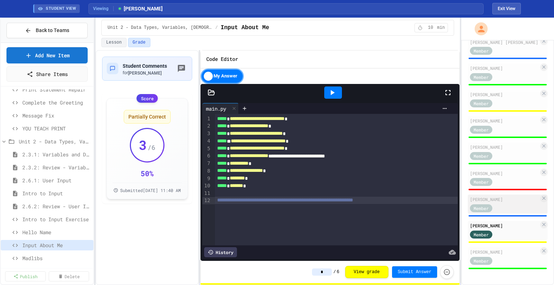
click at [507, 196] on div "[PERSON_NAME]" at bounding box center [504, 199] width 69 height 6
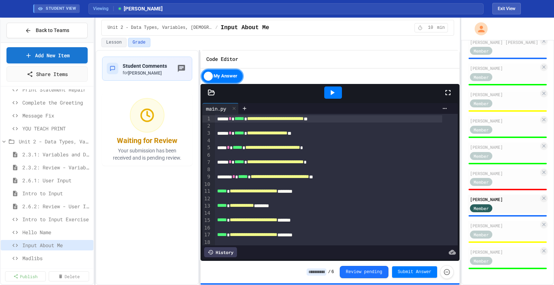
click at [325, 272] on input at bounding box center [317, 272] width 20 height 7
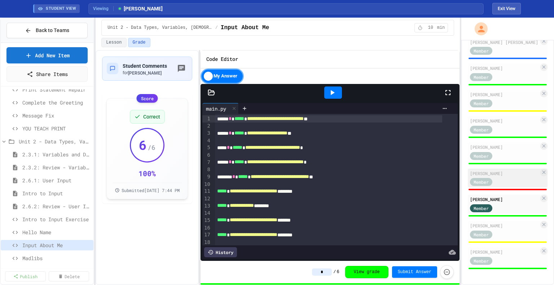
click at [511, 177] on div "Member" at bounding box center [504, 181] width 69 height 9
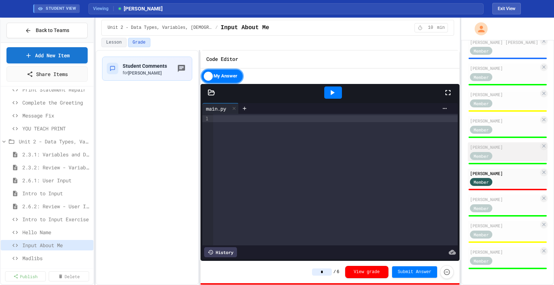
click at [512, 144] on div "[PERSON_NAME]" at bounding box center [504, 147] width 69 height 6
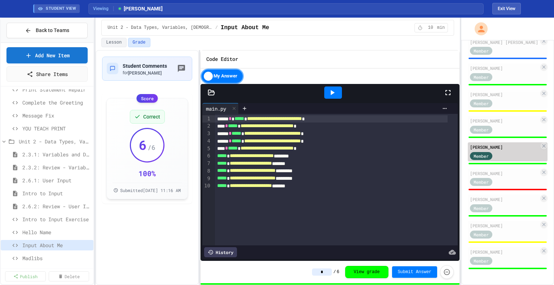
scroll to position [444, 0]
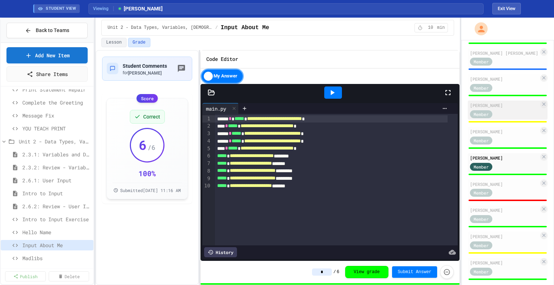
click at [505, 109] on div "[PERSON_NAME]" at bounding box center [504, 105] width 69 height 6
type input "*"
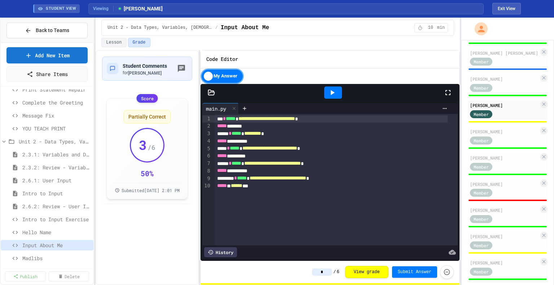
click at [325, 189] on div "***** ** ****** ***" at bounding box center [331, 187] width 233 height 8
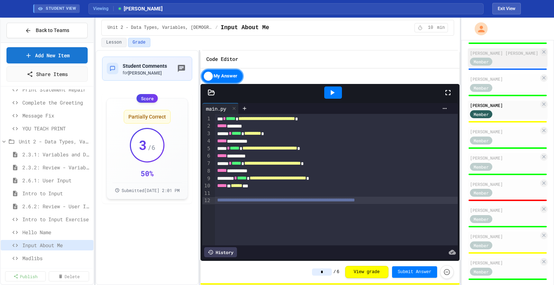
click at [506, 56] on div "[PERSON_NAME] [PERSON_NAME]" at bounding box center [504, 53] width 69 height 6
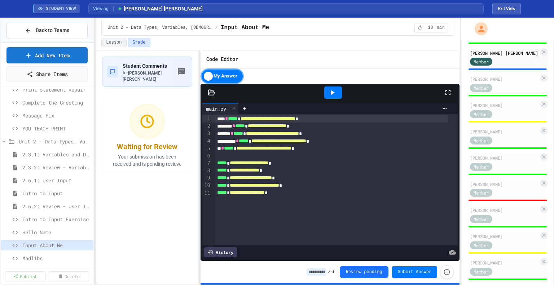
click at [308, 189] on div "**********" at bounding box center [331, 193] width 233 height 8
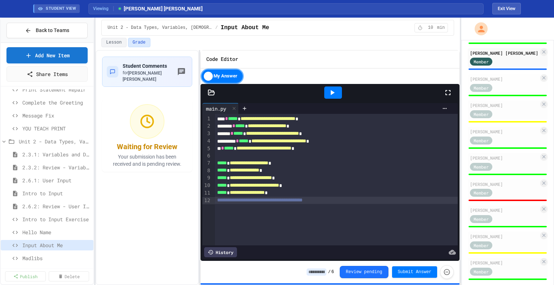
click at [326, 272] on input at bounding box center [317, 272] width 20 height 7
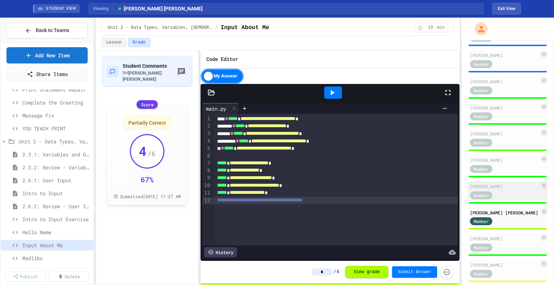
scroll to position [284, 0]
type input "*"
click at [500, 62] on div "[PERSON_NAME] Member" at bounding box center [508, 60] width 80 height 19
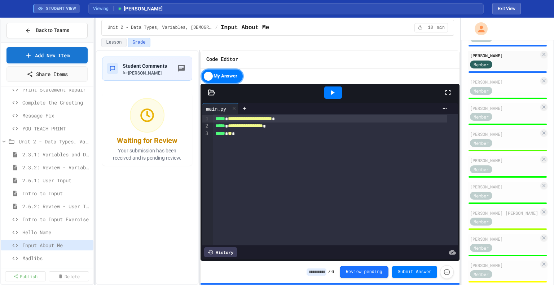
click at [326, 272] on input at bounding box center [317, 272] width 20 height 7
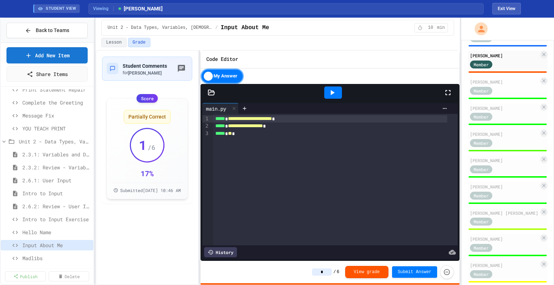
type input "*"
click at [337, 137] on div "**********" at bounding box center [335, 180] width 245 height 132
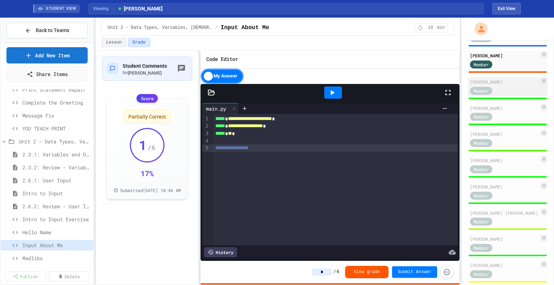
scroll to position [217, 0]
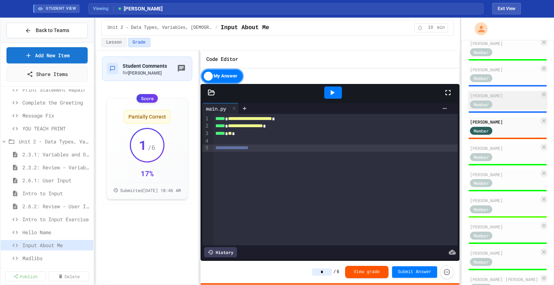
click at [505, 99] on div "[PERSON_NAME]" at bounding box center [504, 95] width 69 height 6
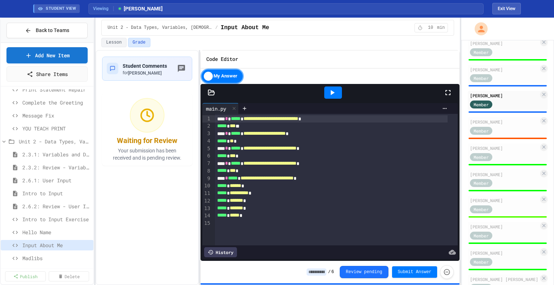
click at [273, 214] on div "***** * ***** *" at bounding box center [331, 216] width 233 height 8
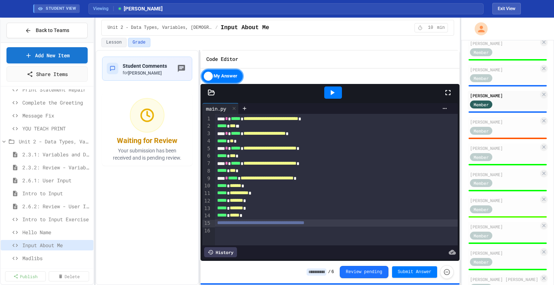
click at [326, 272] on input at bounding box center [317, 272] width 20 height 7
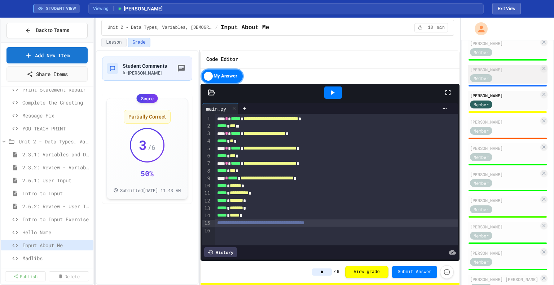
type input "*"
click at [505, 83] on div "Member" at bounding box center [488, 78] width 36 height 9
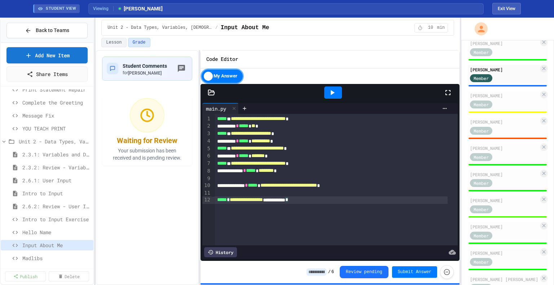
click at [329, 200] on div "**********" at bounding box center [331, 201] width 233 height 8
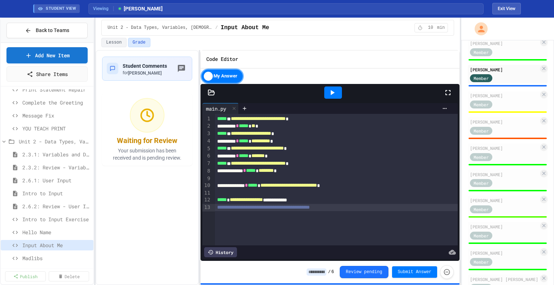
click at [326, 272] on input at bounding box center [317, 272] width 20 height 7
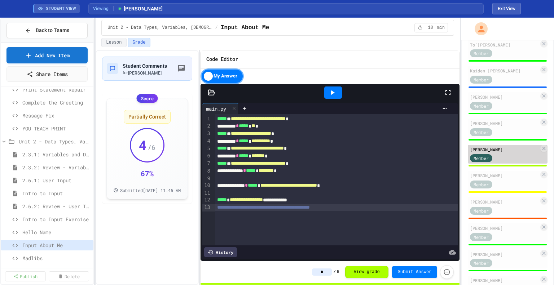
scroll to position [132, 0]
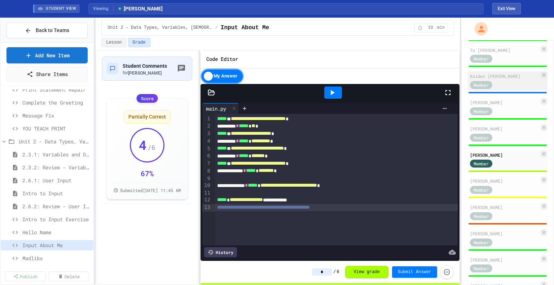
type input "*"
click at [500, 79] on div "Kaiden [PERSON_NAME]" at bounding box center [504, 76] width 69 height 6
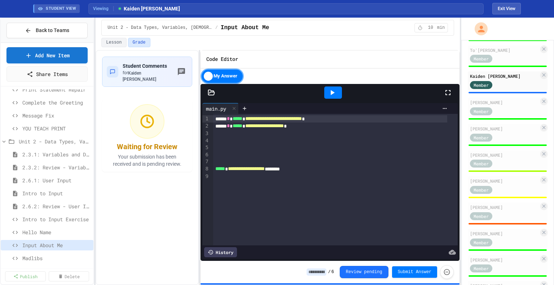
click at [326, 271] on input at bounding box center [317, 272] width 20 height 7
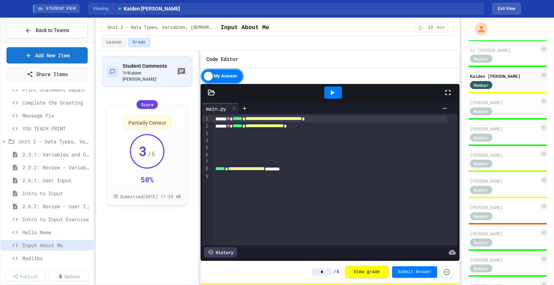
type input "*"
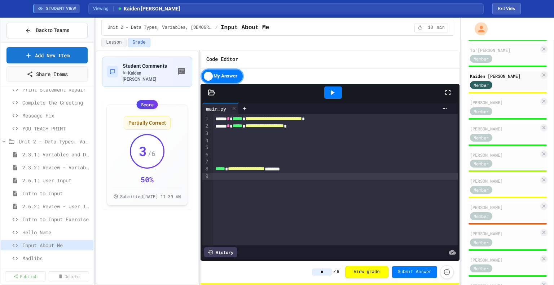
click at [322, 179] on div "**********" at bounding box center [335, 180] width 245 height 132
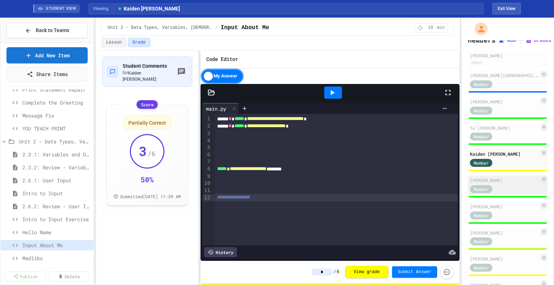
scroll to position [56, 0]
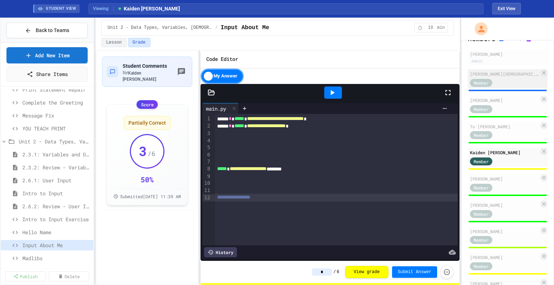
click at [498, 87] on div "Member" at bounding box center [488, 82] width 36 height 9
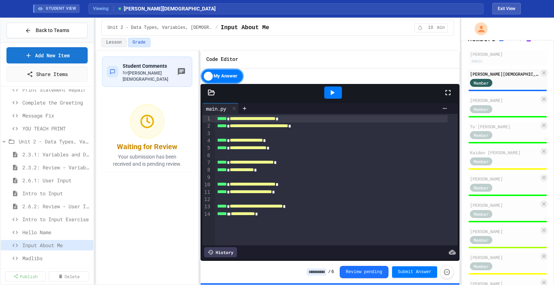
click at [281, 220] on div "**********" at bounding box center [336, 180] width 243 height 132
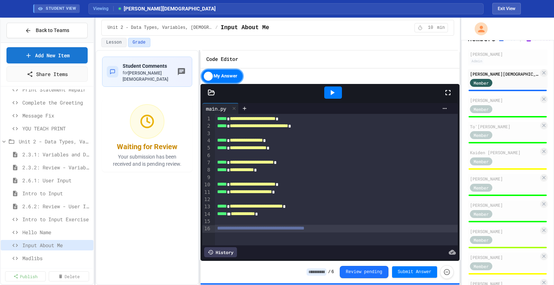
click at [321, 271] on input at bounding box center [317, 272] width 20 height 7
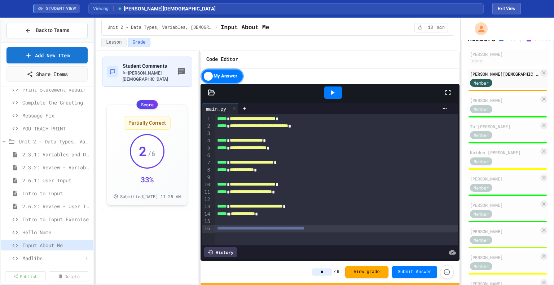
type input "*"
click at [46, 256] on span "Madlibs" at bounding box center [52, 259] width 61 height 8
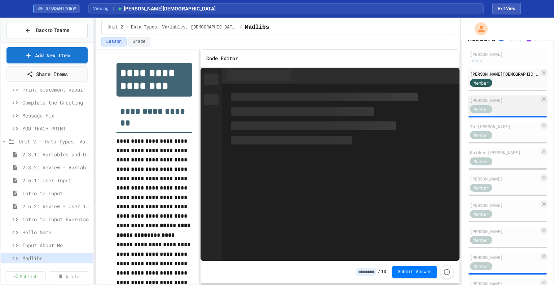
click at [517, 113] on div "Member" at bounding box center [504, 108] width 69 height 9
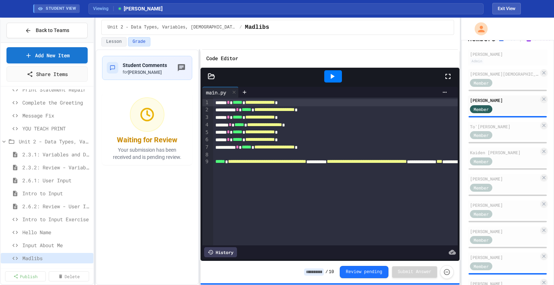
click at [323, 269] on input at bounding box center [314, 272] width 20 height 7
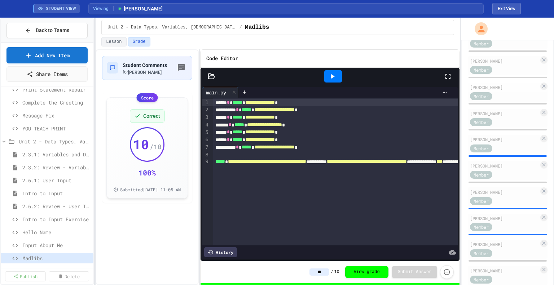
scroll to position [173, 0]
type input "**"
click at [504, 154] on div "[PERSON_NAME] Member" at bounding box center [508, 144] width 80 height 19
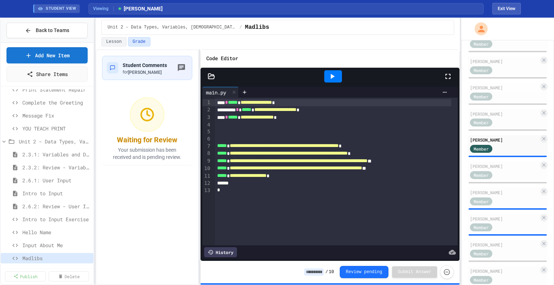
click at [307, 175] on div "**********" at bounding box center [333, 176] width 236 height 8
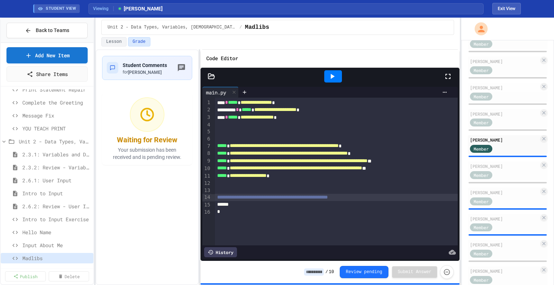
click at [319, 273] on input at bounding box center [314, 272] width 20 height 7
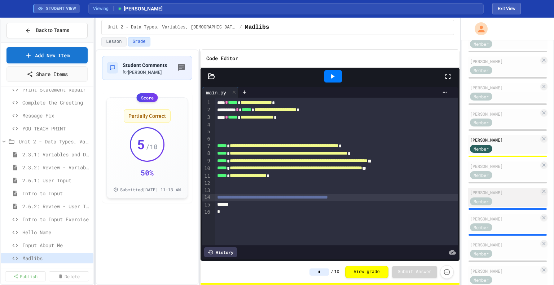
type input "*"
click at [502, 206] on div "Member" at bounding box center [488, 201] width 36 height 9
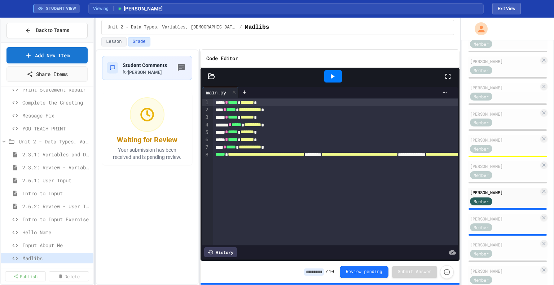
click at [320, 272] on input at bounding box center [314, 272] width 20 height 7
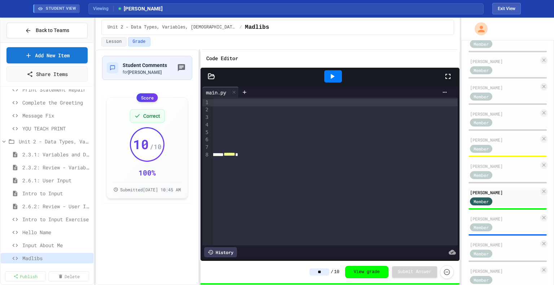
scroll to position [0, 624]
type input "**"
click at [494, 222] on div "[PERSON_NAME]" at bounding box center [504, 219] width 69 height 6
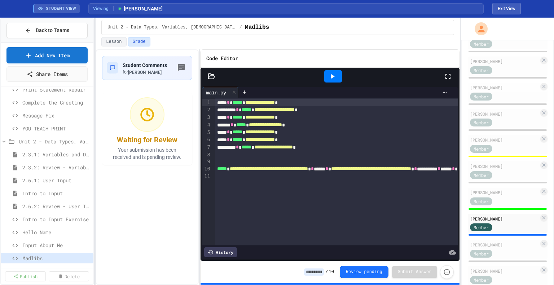
scroll to position [0, 195]
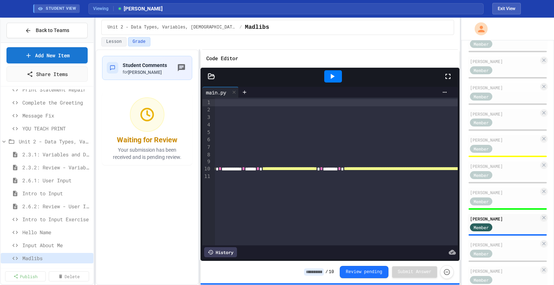
click at [324, 270] on input at bounding box center [314, 272] width 20 height 7
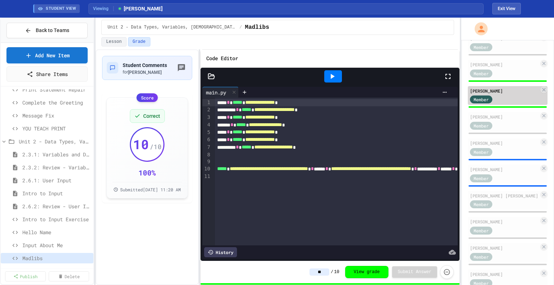
scroll to position [302, 0]
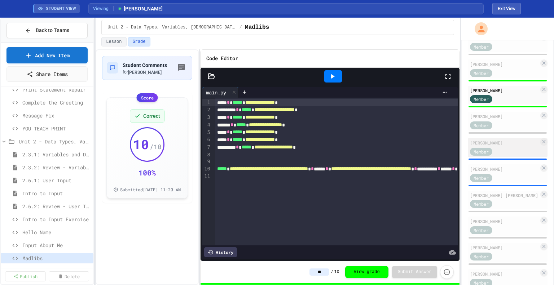
type input "**"
click at [502, 146] on div "[PERSON_NAME]" at bounding box center [504, 143] width 69 height 6
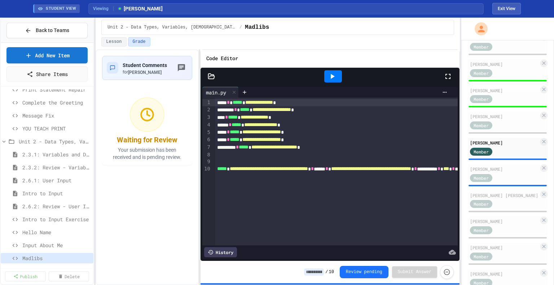
click at [324, 272] on input at bounding box center [314, 272] width 20 height 7
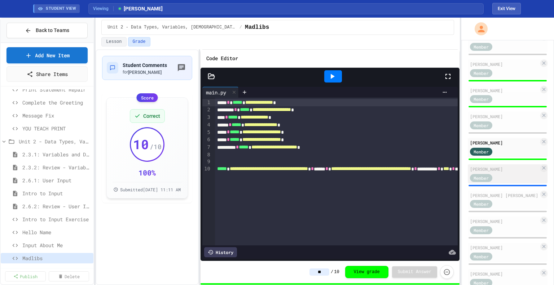
type input "**"
click at [510, 172] on div "[PERSON_NAME]" at bounding box center [504, 169] width 69 height 6
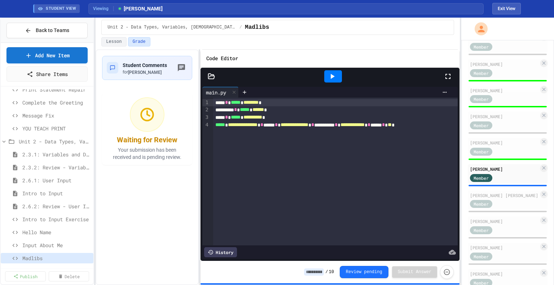
click at [322, 272] on input at bounding box center [314, 272] width 20 height 7
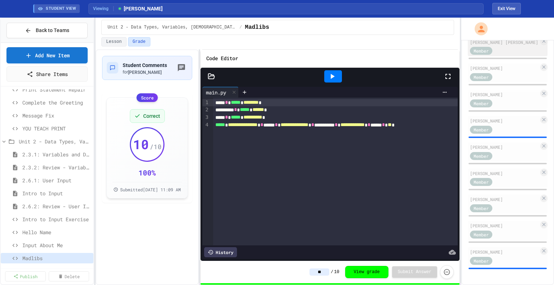
scroll to position [463, 0]
type input "**"
click at [494, 124] on div "[PERSON_NAME]" at bounding box center [504, 121] width 69 height 6
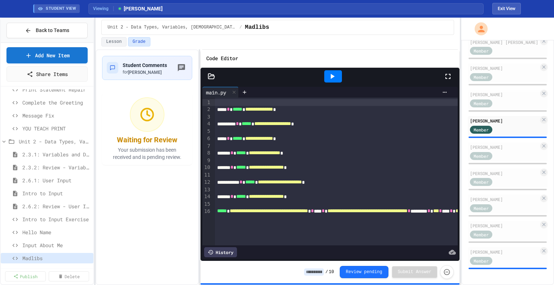
click at [322, 272] on input at bounding box center [314, 272] width 20 height 7
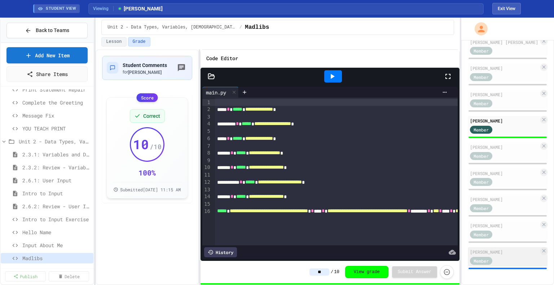
type input "**"
click at [502, 255] on div "[PERSON_NAME]" at bounding box center [504, 252] width 69 height 6
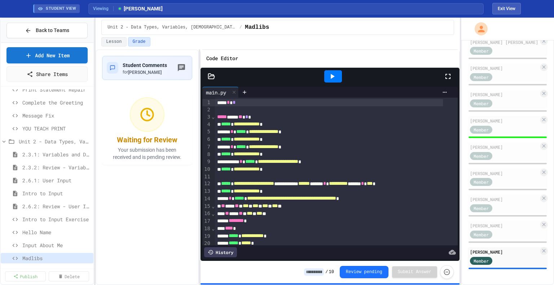
scroll to position [38, 0]
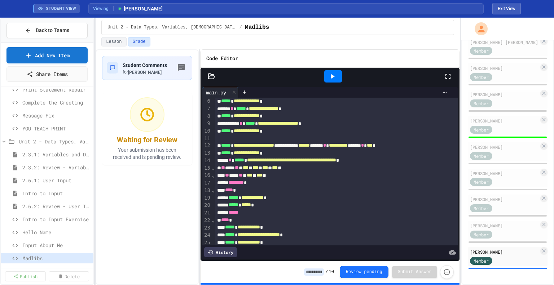
click at [218, 251] on div "History" at bounding box center [220, 252] width 33 height 10
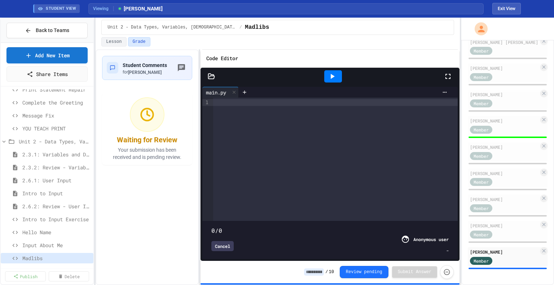
type input "****"
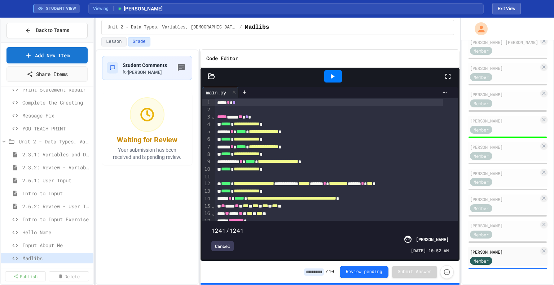
click at [229, 241] on div "Cancel" at bounding box center [222, 246] width 22 height 10
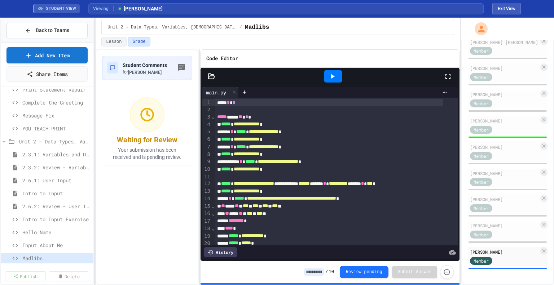
scroll to position [146, 0]
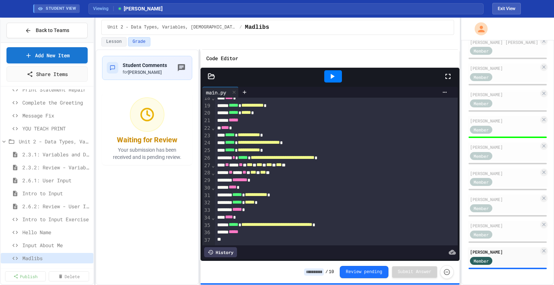
click at [319, 269] on input at bounding box center [314, 272] width 20 height 7
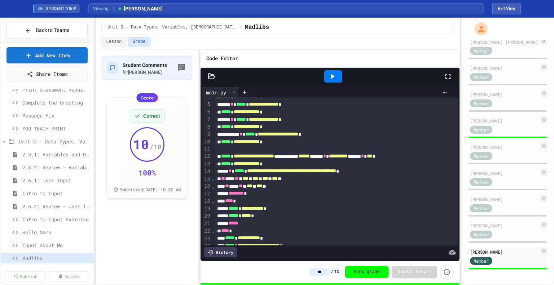
scroll to position [0, 0]
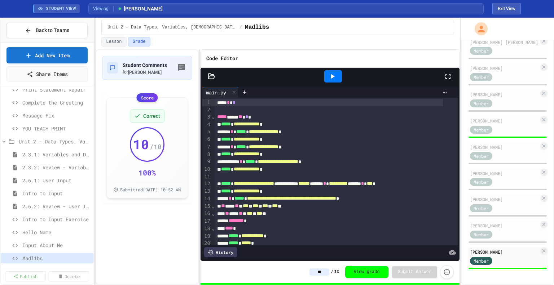
type input "**"
click at [216, 100] on div "**** * *" at bounding box center [329, 103] width 228 height 8
